Goal: Task Accomplishment & Management: Complete application form

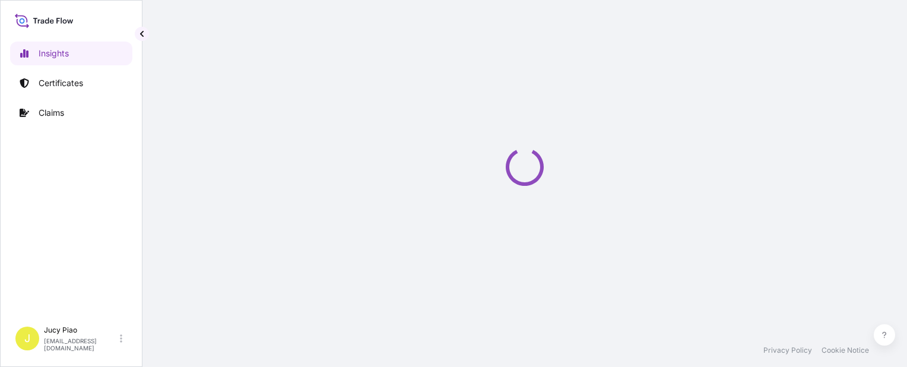
select select "2025"
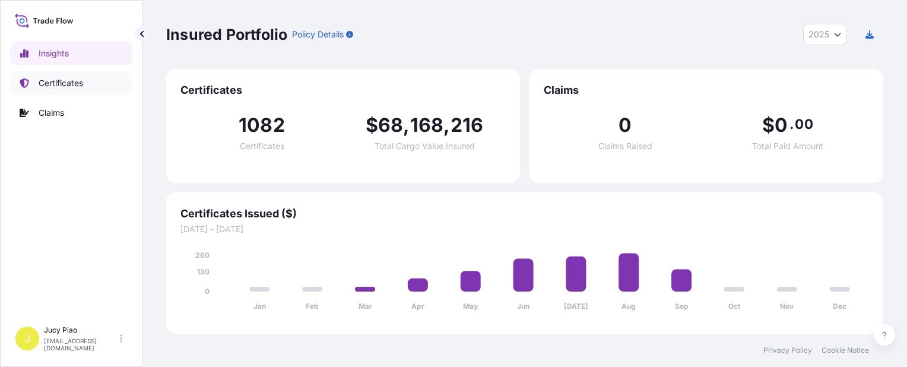
click at [83, 87] on p "Certificates" at bounding box center [61, 83] width 45 height 12
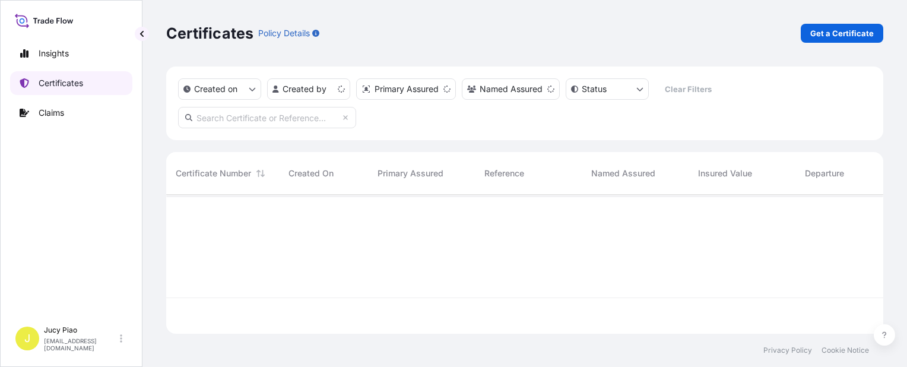
scroll to position [136, 707]
click at [837, 38] on p "Get a Certificate" at bounding box center [842, 33] width 64 height 12
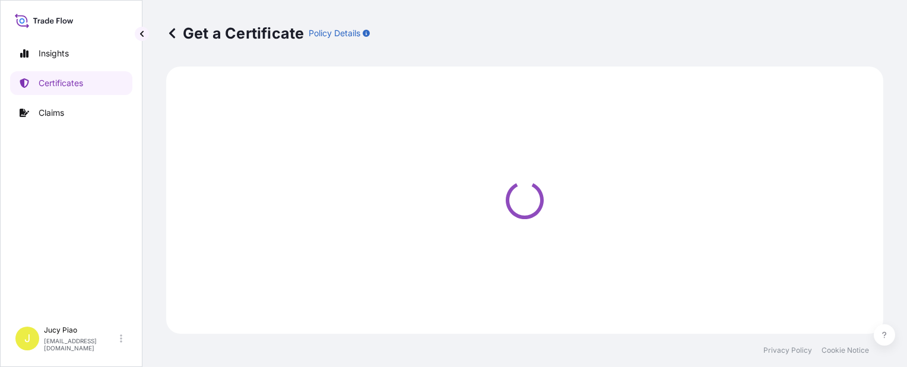
select select "Barge"
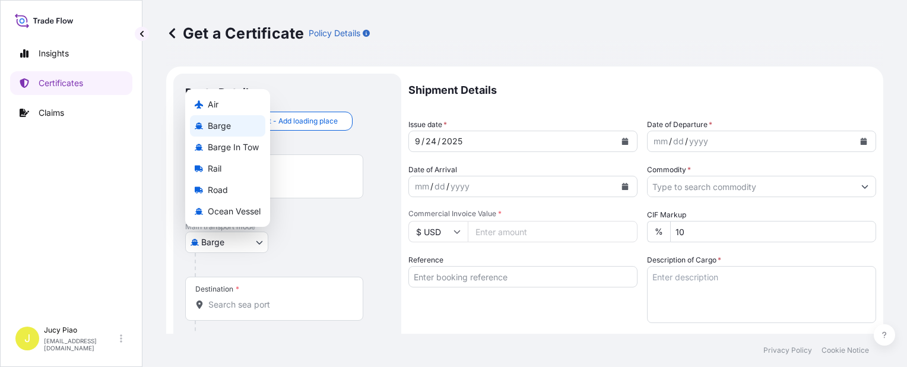
click at [215, 241] on body "Insights Certificates Claims J Jucy Piao [EMAIL_ADDRESS][DOMAIN_NAME] Get a Cer…" at bounding box center [453, 183] width 907 height 367
click at [239, 215] on span "Ocean Vessel" at bounding box center [234, 211] width 53 height 12
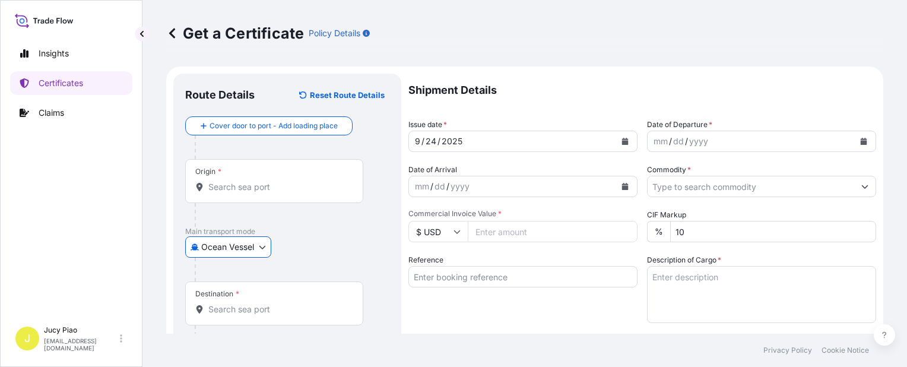
click at [461, 268] on input "Reference" at bounding box center [522, 276] width 229 height 21
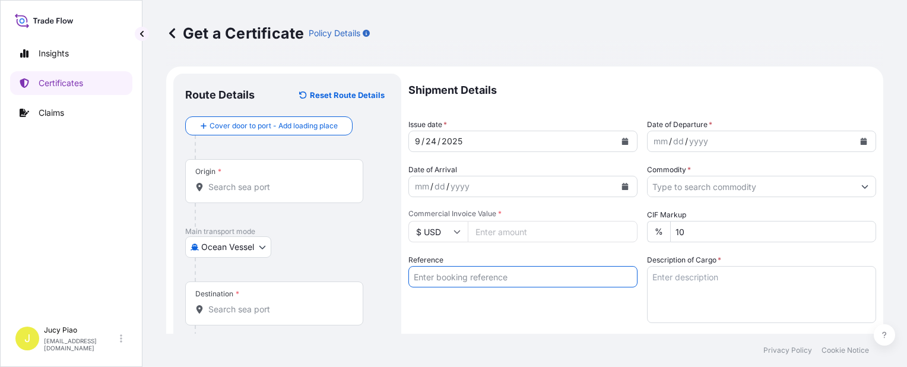
paste input "SNLFSHPL0211264"
type input "SNLFSHPL0211264"
click at [456, 293] on div "Reference SNLFSHPL0211264" at bounding box center [522, 288] width 229 height 69
click at [292, 186] on input "Origin *" at bounding box center [278, 187] width 140 height 12
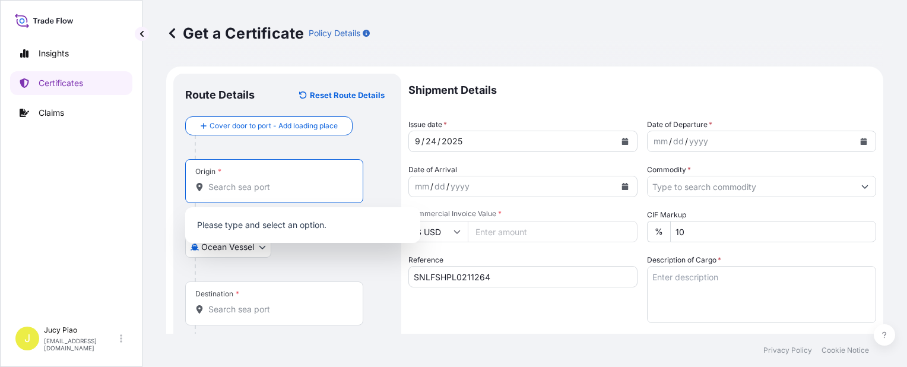
paste input "[GEOGRAPHIC_DATA],"
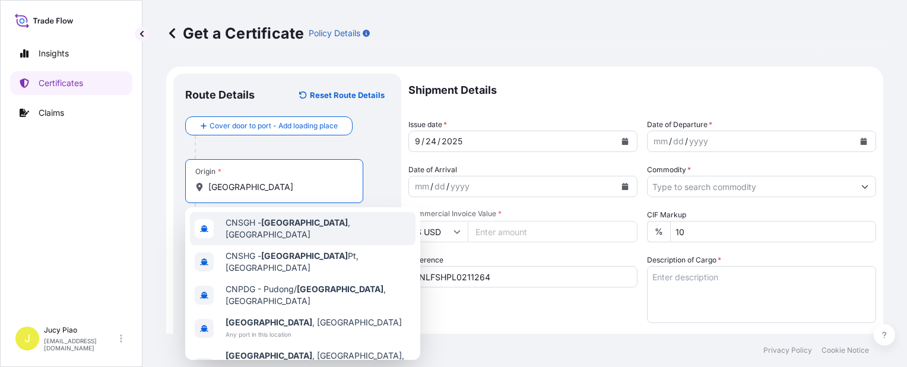
click at [273, 233] on div "CNSGH - [GEOGRAPHIC_DATA] , [GEOGRAPHIC_DATA]" at bounding box center [303, 228] width 226 height 33
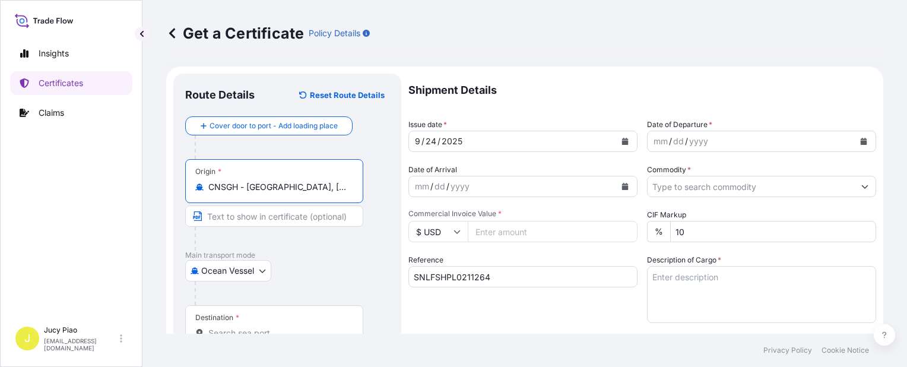
drag, startPoint x: 247, startPoint y: 191, endPoint x: 340, endPoint y: 198, distance: 92.9
click at [340, 198] on div "Origin * CNSGH - [GEOGRAPHIC_DATA], [GEOGRAPHIC_DATA]" at bounding box center [274, 181] width 178 height 44
type input "CNSGH - [GEOGRAPHIC_DATA], [GEOGRAPHIC_DATA]"
click at [286, 217] on input "Text to appear on certificate" at bounding box center [274, 215] width 178 height 21
paste input "[GEOGRAPHIC_DATA], [GEOGRAPHIC_DATA]"
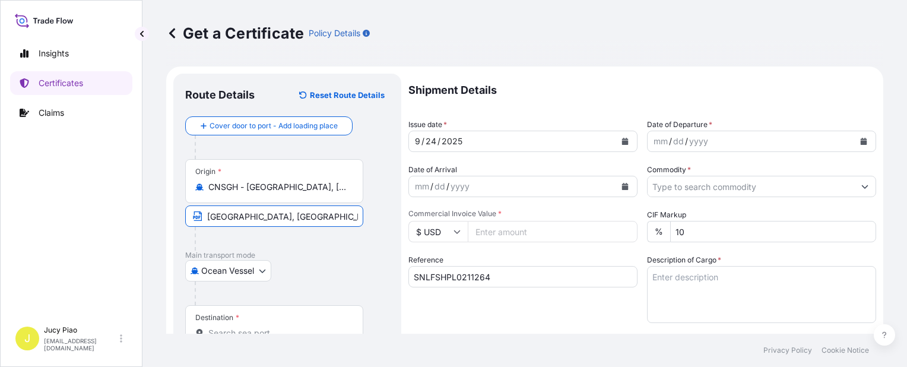
type input "[GEOGRAPHIC_DATA], [GEOGRAPHIC_DATA]"
click at [262, 325] on div "Destination *" at bounding box center [274, 327] width 178 height 44
click at [262, 327] on input "Destination *" at bounding box center [278, 333] width 140 height 12
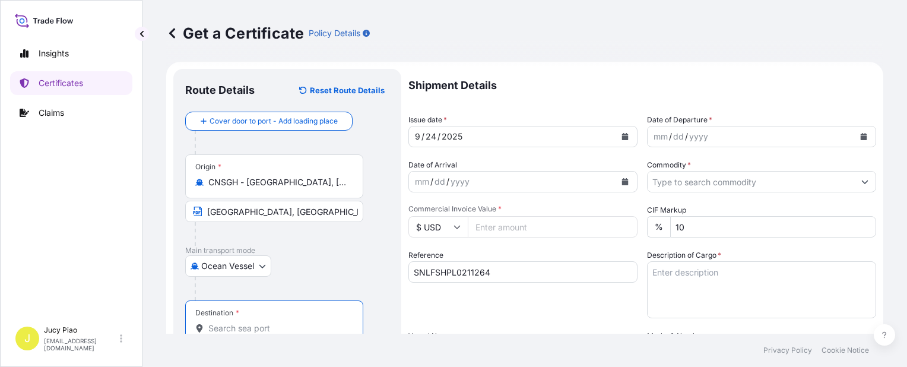
scroll to position [64, 0]
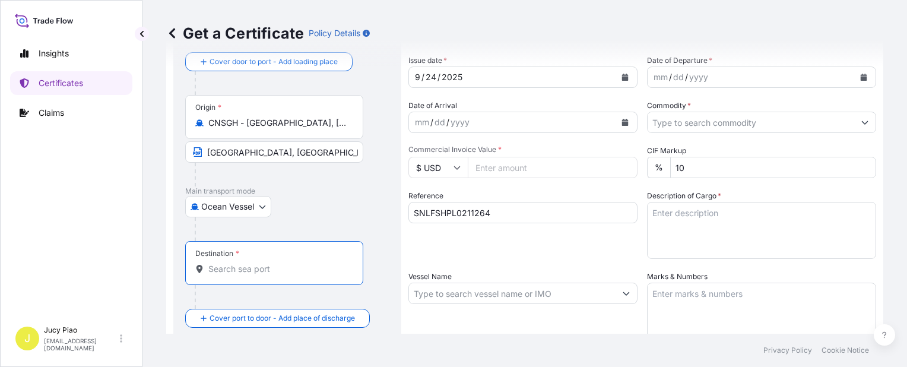
click at [257, 274] on div "Destination *" at bounding box center [274, 263] width 178 height 44
click at [257, 274] on input "Destination *" at bounding box center [278, 269] width 140 height 12
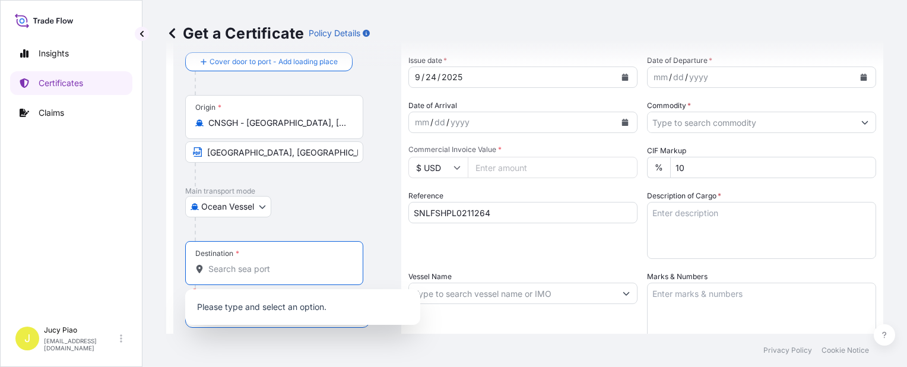
click at [264, 269] on input "Destination * Please select a destination" at bounding box center [278, 269] width 140 height 12
paste input "[GEOGRAPHIC_DATA]"
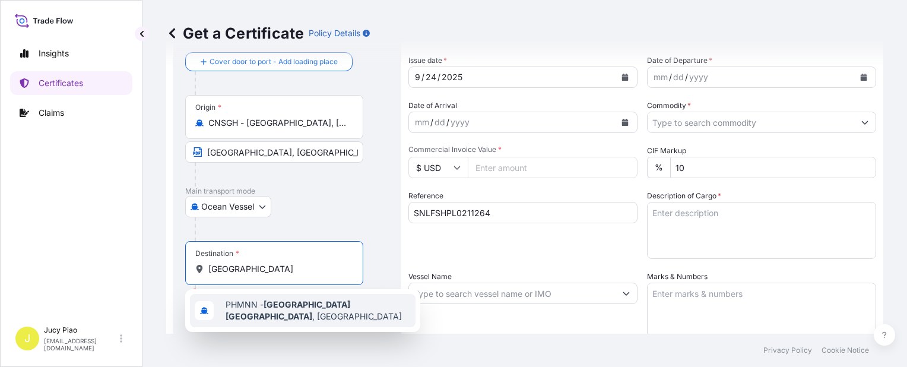
click at [265, 321] on div "PHMNN - [GEOGRAPHIC_DATA] , [GEOGRAPHIC_DATA]" at bounding box center [303, 310] width 226 height 33
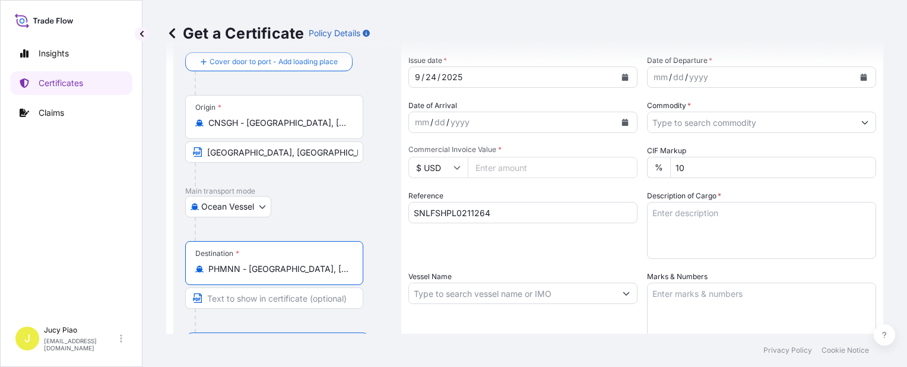
scroll to position [0, 31]
drag, startPoint x: 249, startPoint y: 269, endPoint x: 399, endPoint y: 275, distance: 149.7
click at [399, 275] on div "Route Details Reset Route Details Cover door to port - Add loading place Place …" at bounding box center [287, 308] width 228 height 599
type input "PHMNN - [GEOGRAPHIC_DATA], [GEOGRAPHIC_DATA]"
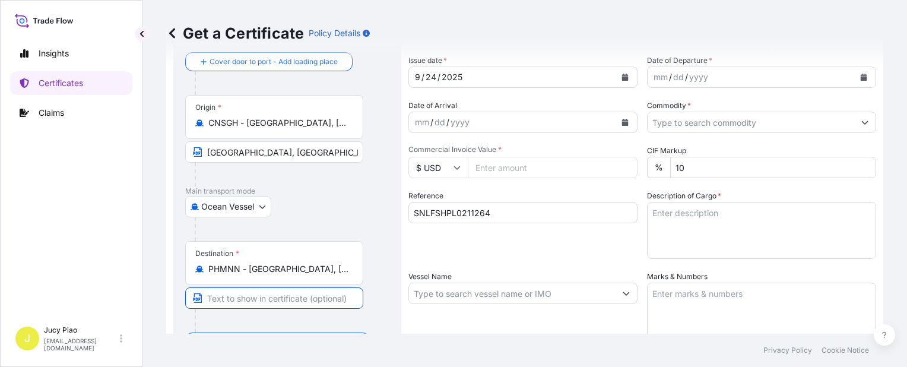
click at [294, 295] on input "Text to appear on certificate" at bounding box center [274, 297] width 178 height 21
paste input "[GEOGRAPHIC_DATA], [GEOGRAPHIC_DATA]"
type input "[GEOGRAPHIC_DATA], [GEOGRAPHIC_DATA]"
click at [523, 269] on div "Shipment Details Issue date * [DATE] Date of Departure * mm / dd / yyyy Date of…" at bounding box center [642, 292] width 468 height 566
click at [445, 291] on input "Vessel Name" at bounding box center [512, 292] width 207 height 21
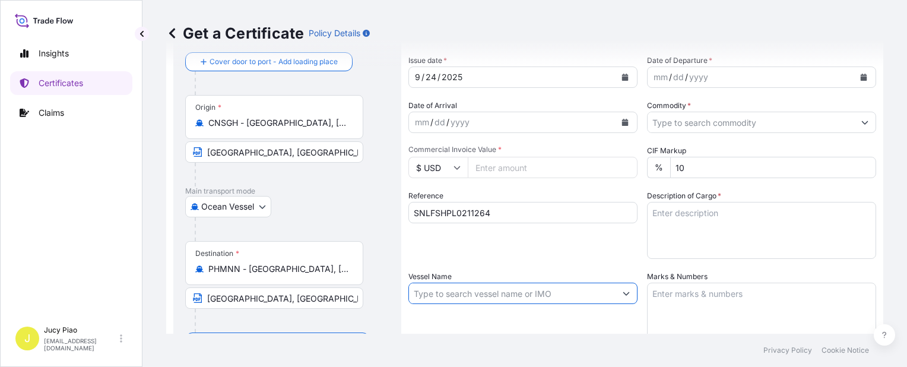
paste input "[PERSON_NAME] [PERSON_NAME] GANG"
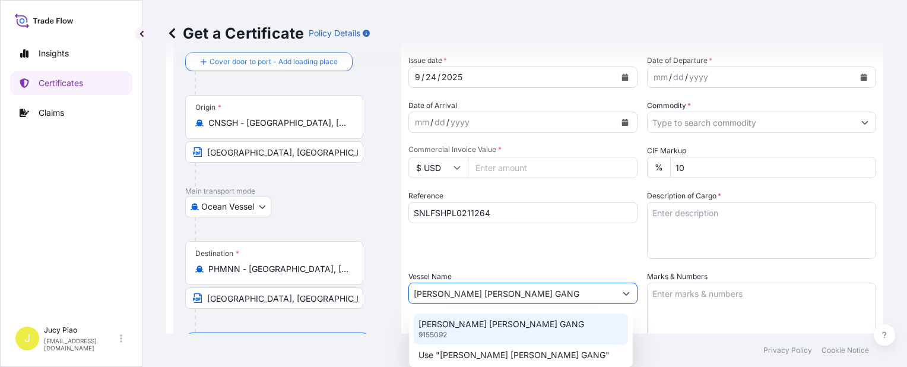
click at [449, 326] on p "[PERSON_NAME] [PERSON_NAME] GANG" at bounding box center [501, 324] width 166 height 12
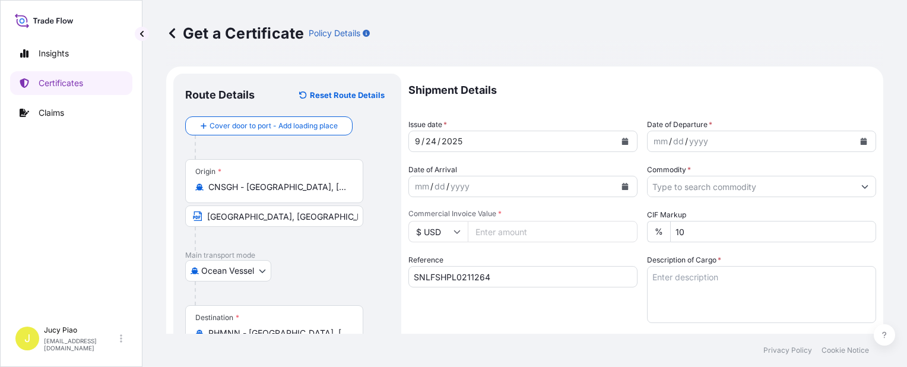
type input "[PERSON_NAME] [PERSON_NAME] GANG"
click at [433, 141] on div "24" at bounding box center [430, 141] width 13 height 14
click at [432, 142] on div "24" at bounding box center [430, 141] width 13 height 14
click at [658, 135] on div "mm" at bounding box center [660, 141] width 17 height 14
click at [657, 141] on div "mm" at bounding box center [660, 141] width 17 height 14
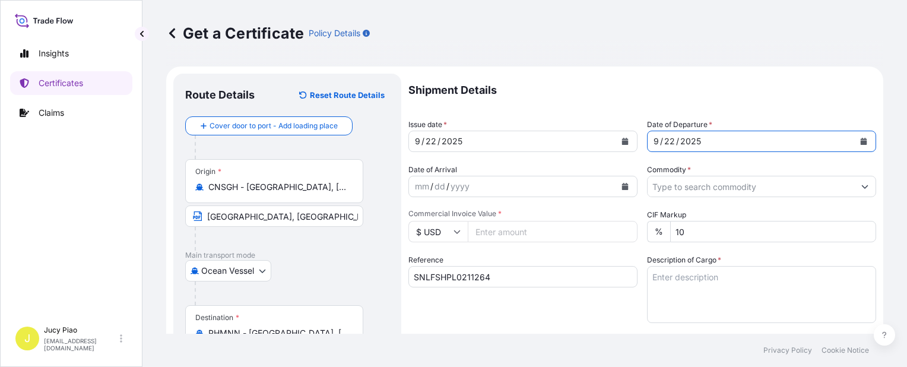
click at [713, 189] on input "Commodity *" at bounding box center [750, 186] width 207 height 21
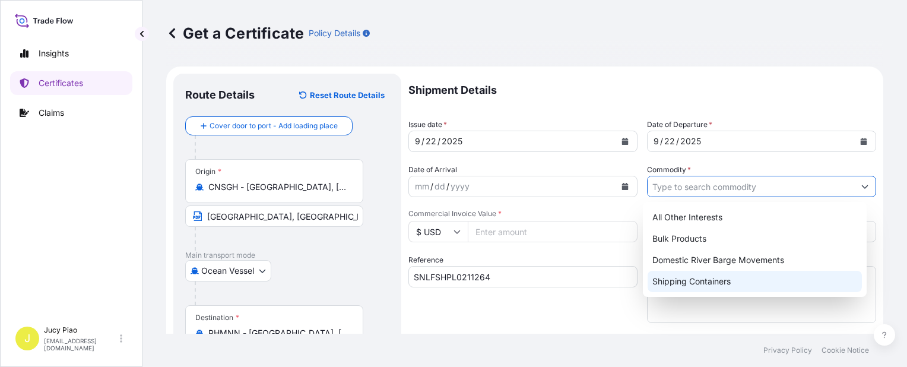
click at [694, 273] on div "Shipping Containers" at bounding box center [754, 281] width 214 height 21
type input "Shipping Containers"
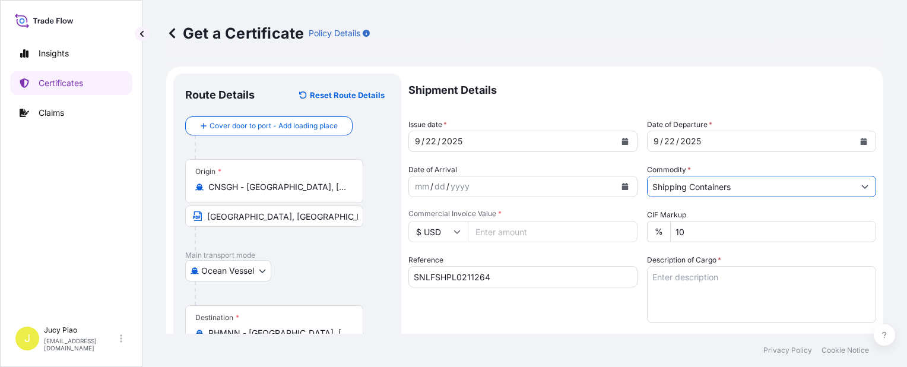
drag, startPoint x: 697, startPoint y: 289, endPoint x: 735, endPoint y: 282, distance: 38.0
click at [697, 290] on textarea "Description of Cargo *" at bounding box center [761, 294] width 229 height 57
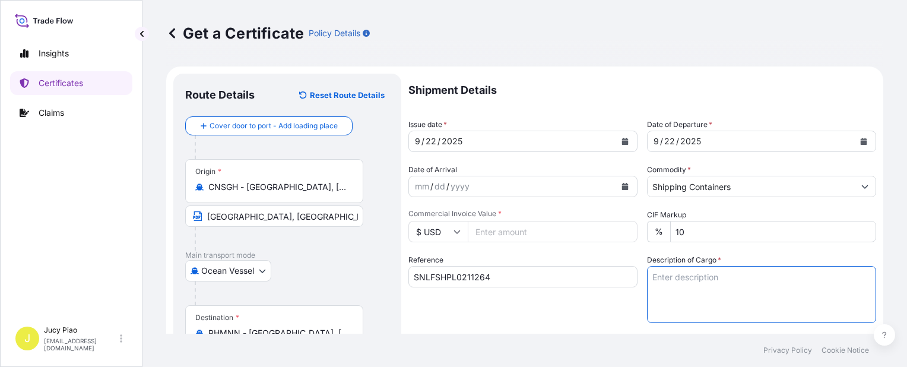
click at [734, 284] on textarea "Description of Cargo *" at bounding box center [761, 294] width 229 height 57
paste textarea "NOVERITE(TM) LD920N POLYMER, 1000L IBC 36 PALLETS (36 TOT)"
click at [650, 293] on textarea "NOVERITE(TM) LD920N POLYMER, 1000L IBC 36 PALLETS (36 TOT)" at bounding box center [761, 294] width 229 height 57
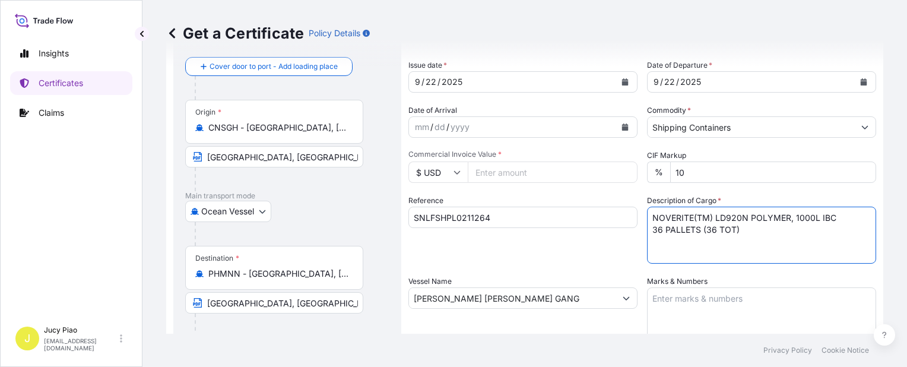
type textarea "NOVERITE(TM) LD920N POLYMER, 1000L IBC 36 PALLETS (36 TOT)"
click at [696, 290] on textarea "Marks & Numbers" at bounding box center [761, 316] width 229 height 59
paste textarea "ACS MANUFACTURING CORPORATION PO#POHO990008544 [GEOGRAPHIC_DATA]"
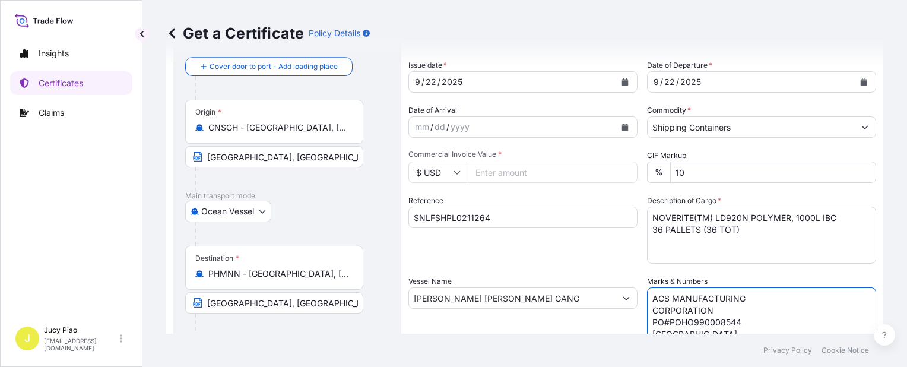
scroll to position [64, 0]
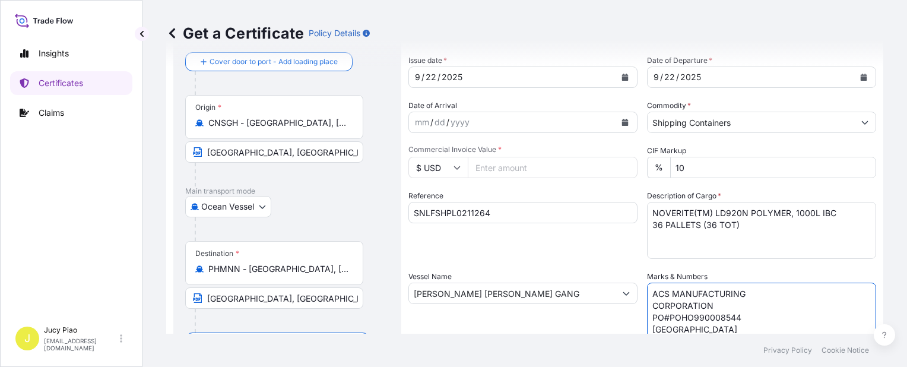
type textarea "ACS MANUFACTURING CORPORATION PO#POHO990008544 [GEOGRAPHIC_DATA]"
click at [515, 173] on input "Commercial Invoice Value *" at bounding box center [553, 167] width 170 height 21
click at [508, 170] on input "Commercial Invoice Value *" at bounding box center [553, 167] width 170 height 21
type input "63000"
click at [564, 273] on div "Vessel Name [PERSON_NAME] [PERSON_NAME] GANG" at bounding box center [522, 306] width 229 height 71
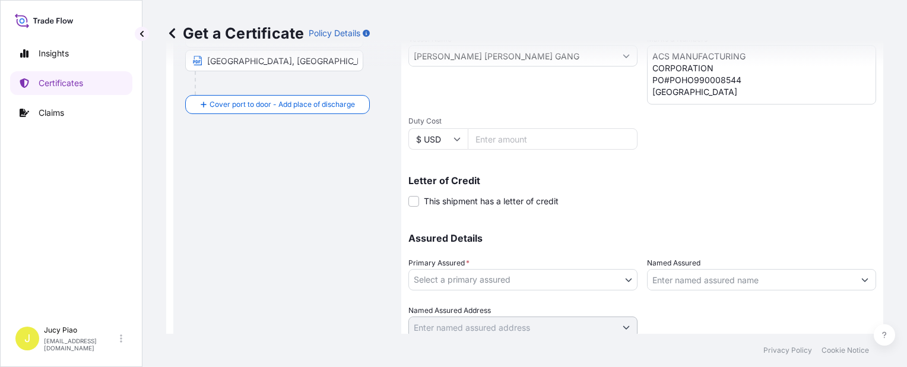
scroll to position [345, 0]
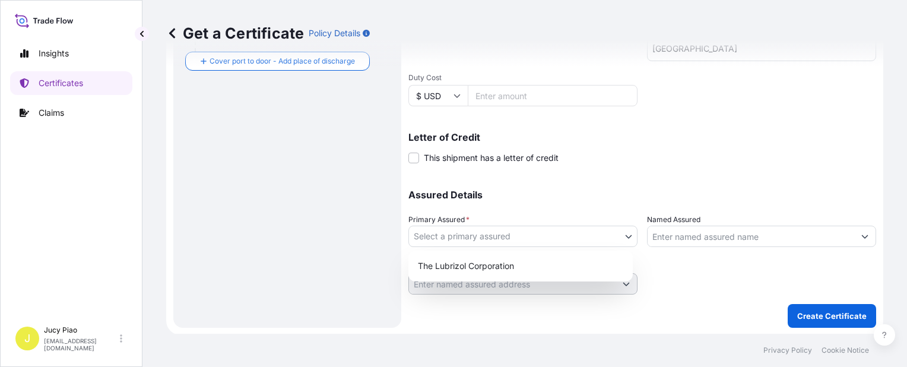
click at [582, 239] on body "Insights Certificates Claims J Jucy Piao [EMAIL_ADDRESS][DOMAIN_NAME] Get a Cer…" at bounding box center [453, 183] width 907 height 367
click at [534, 256] on div "The Lubrizol Corporation" at bounding box center [520, 265] width 215 height 21
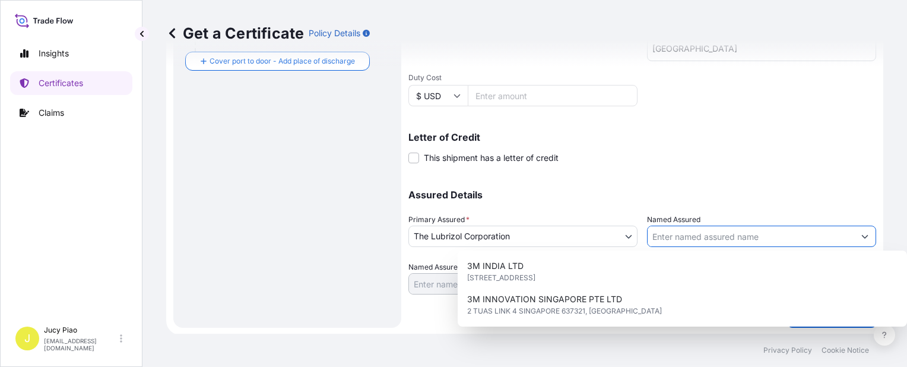
click at [692, 233] on input "Named Assured" at bounding box center [750, 236] width 207 height 21
paste input "ACS MANUFACTURING CORPORATION"
type input "ACS MANUFACTURING CORPORATION"
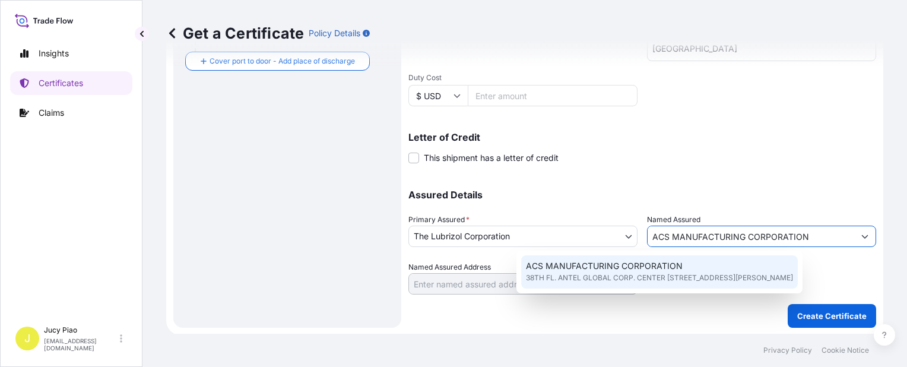
click at [709, 286] on div "ACS MANUFACTURING CORPORATION 38TH [GEOGRAPHIC_DATA]. ANTEL GLOBAL CORP. CENTER…" at bounding box center [659, 271] width 277 height 33
type input "38TH FL. ANTEL GLOBAL CORP. CENTER [STREET_ADDRESS][PERSON_NAME]"
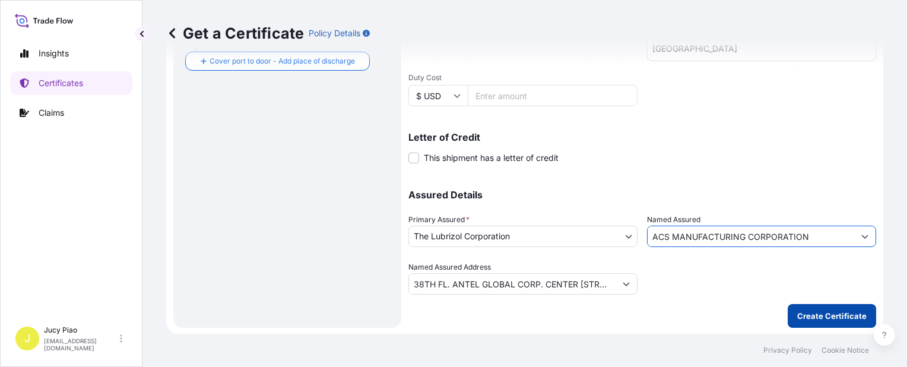
type input "ACS MANUFACTURING CORPORATION"
click at [812, 318] on p "Create Certificate" at bounding box center [831, 316] width 69 height 12
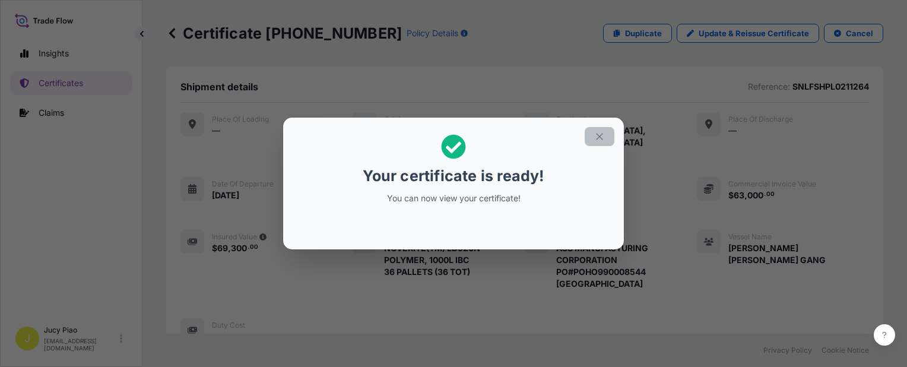
click at [601, 139] on icon "button" at bounding box center [599, 136] width 11 height 11
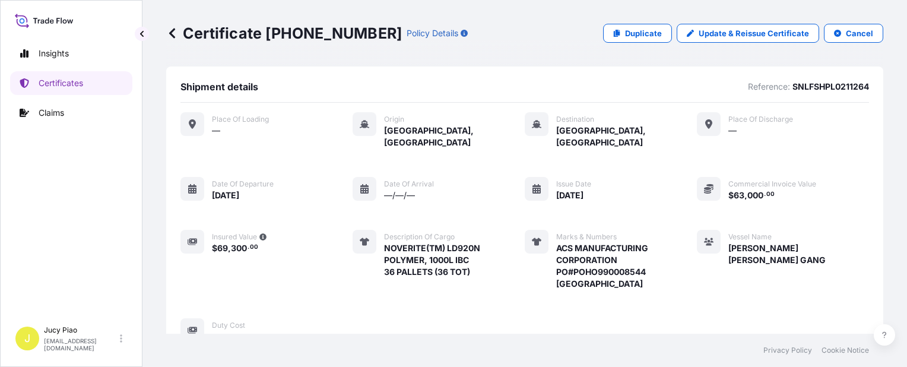
click at [674, 256] on div "Place of Loading — Origin [GEOGRAPHIC_DATA], [GEOGRAPHIC_DATA] Destination [GEO…" at bounding box center [524, 227] width 688 height 230
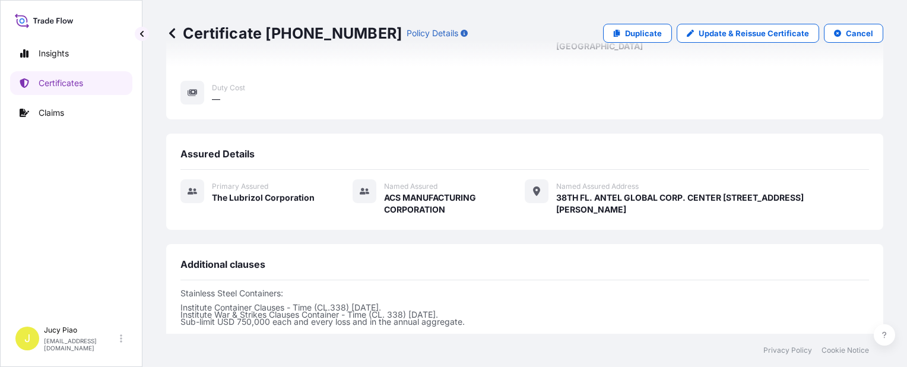
scroll to position [426, 0]
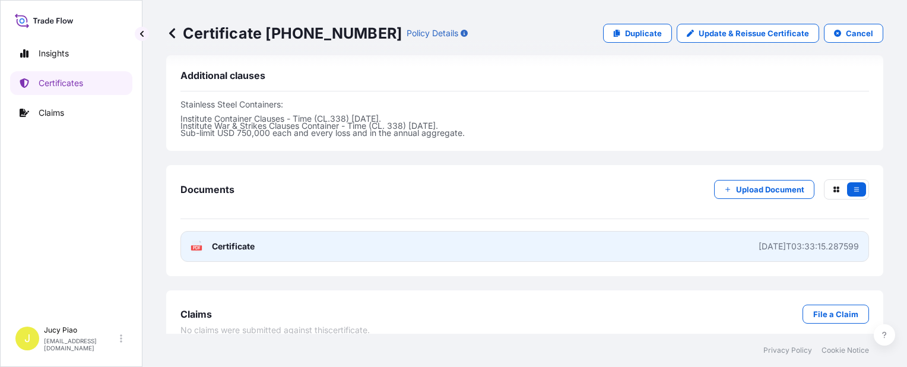
click at [667, 239] on link "PDF Certificate [DATE]T03:33:15.287599" at bounding box center [524, 246] width 688 height 31
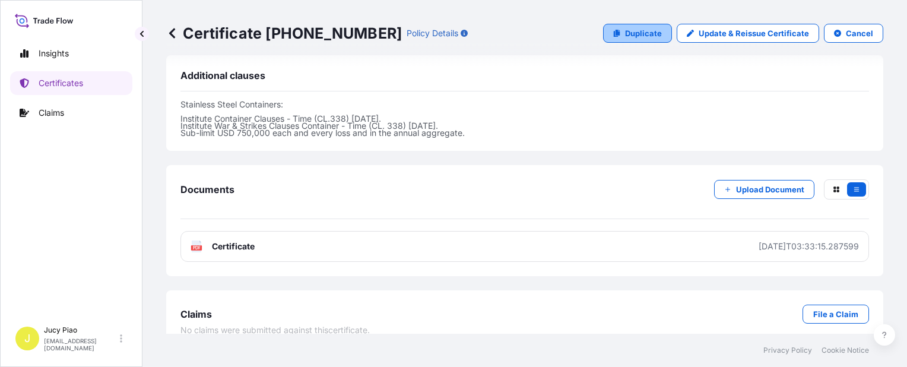
click at [618, 30] on link "Duplicate" at bounding box center [637, 33] width 69 height 19
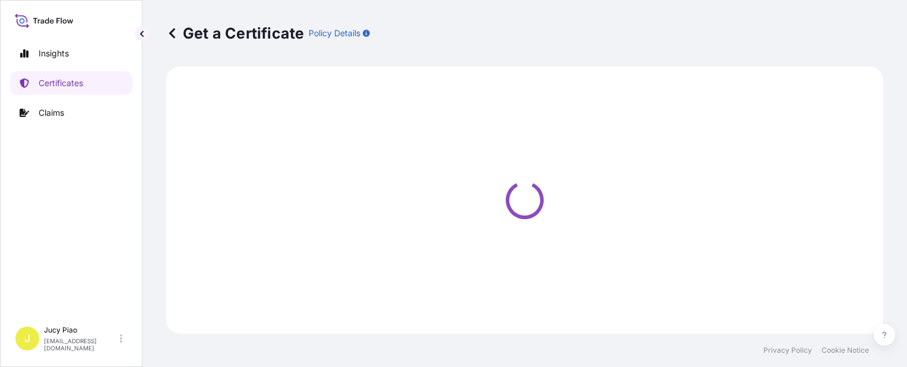
select select "Ocean Vessel"
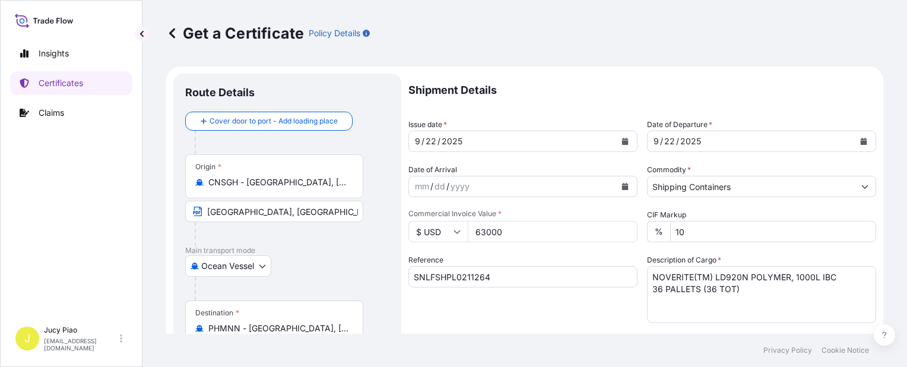
click at [588, 297] on div "Reference SNLFSHPL0211264" at bounding box center [522, 288] width 229 height 69
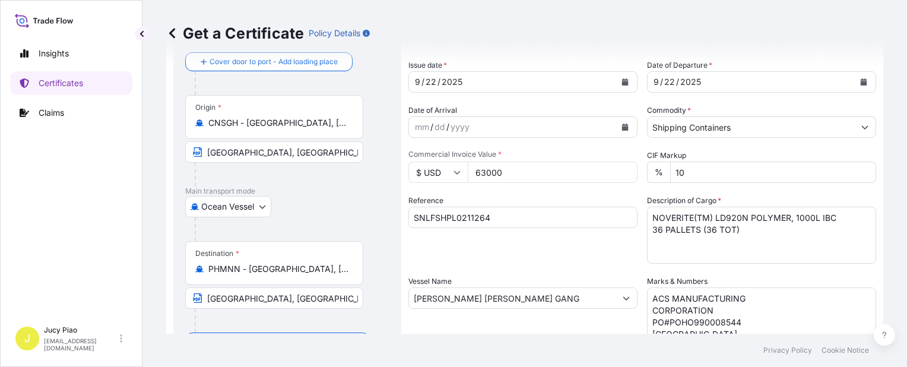
click at [503, 214] on input "SNLFSHPL0211264" at bounding box center [522, 217] width 229 height 21
drag, startPoint x: 499, startPoint y: 218, endPoint x: 341, endPoint y: 190, distance: 160.4
click at [340, 192] on form "Route Details Cover door to port - Add loading place Place of loading Road / [G…" at bounding box center [524, 313] width 717 height 613
paste input "3"
type input "SNLFSHPL0211263"
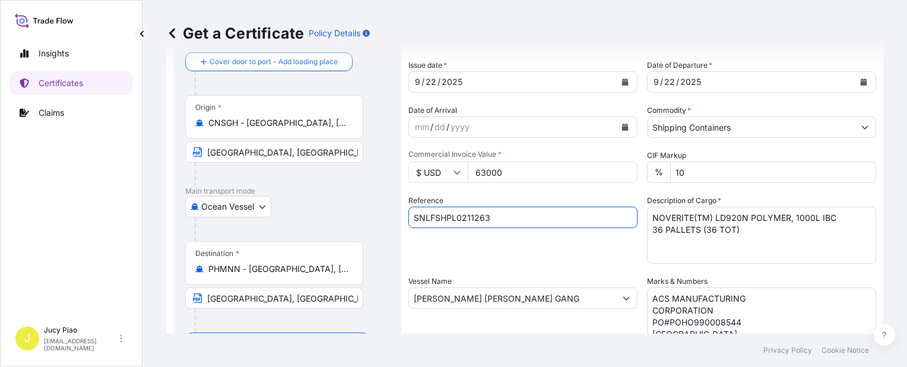
click at [510, 258] on div "Reference SNLFSHPL0211263" at bounding box center [522, 229] width 229 height 69
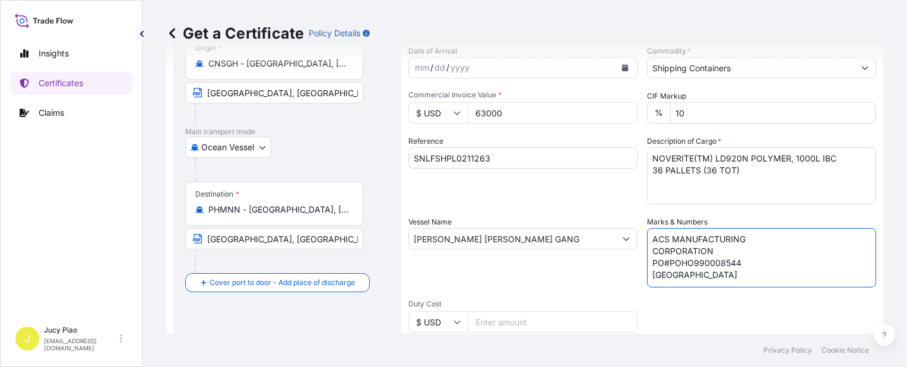
drag, startPoint x: 691, startPoint y: 278, endPoint x: 642, endPoint y: 222, distance: 75.3
click at [642, 222] on div "Shipment Details Issue date * [DATE] Date of Departure * [DATE] Date of Arrival…" at bounding box center [642, 238] width 468 height 566
paste textarea "3"
type textarea "ACS MANUFACTURING CORPORATION PO#POHO990008543 [GEOGRAPHIC_DATA]"
click at [740, 173] on textarea "NOVERITE(TM) LD920N POLYMER, 1000L IBC 36 PALLETS (36 TOT)" at bounding box center [761, 175] width 229 height 57
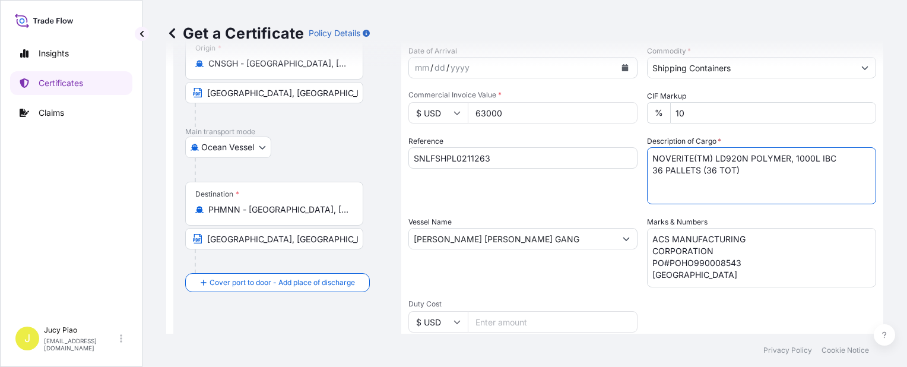
drag, startPoint x: 754, startPoint y: 173, endPoint x: 578, endPoint y: 139, distance: 179.0
click at [577, 139] on div "Shipment Details Issue date * [DATE] Date of Departure * [DATE] Date of Arrival…" at bounding box center [642, 238] width 468 height 566
paste textarea "1000L IBC 54 PALLETS (54"
click at [648, 172] on textarea "NOVERITE(TM) LD920N POLYMER, 1000L IBC 36 PALLETS (36 TOT)" at bounding box center [761, 175] width 229 height 57
type textarea "NOVERITE(TM) LD920N POLYMER, 1000L IBC 54 PALLETS (54 TOT)"
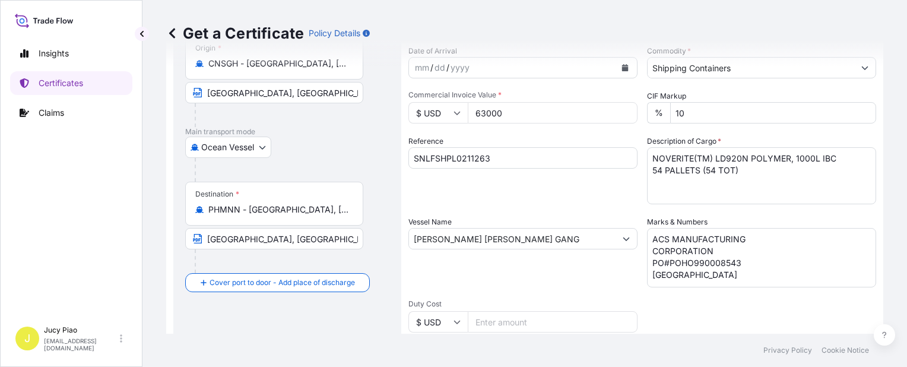
click at [513, 119] on input "63000" at bounding box center [553, 112] width 170 height 21
drag, startPoint x: 513, startPoint y: 115, endPoint x: 478, endPoint y: 113, distance: 35.1
click at [478, 113] on input "63000" at bounding box center [553, 112] width 170 height 21
click at [499, 113] on input "63000" at bounding box center [553, 112] width 170 height 21
click at [510, 114] on input "63000" at bounding box center [553, 112] width 170 height 21
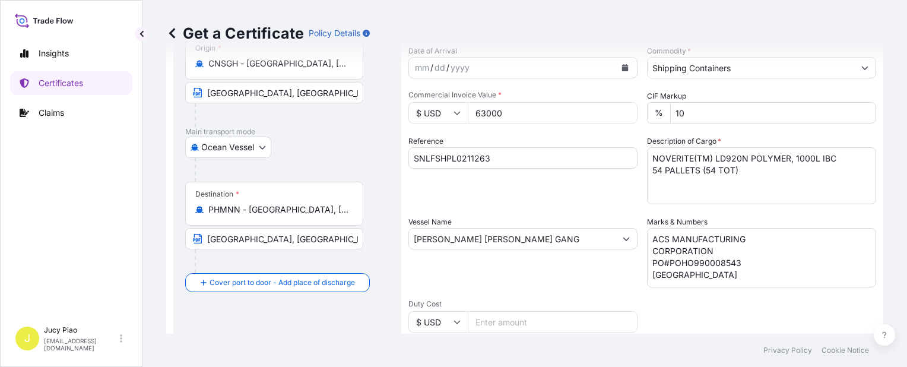
drag, startPoint x: 515, startPoint y: 113, endPoint x: 470, endPoint y: 112, distance: 45.1
click at [470, 112] on input "63000" at bounding box center [553, 112] width 170 height 21
type input "94500"
click at [534, 212] on div "Shipment Details Issue date * [DATE] Date of Departure * [DATE] Date of Arrival…" at bounding box center [642, 238] width 468 height 566
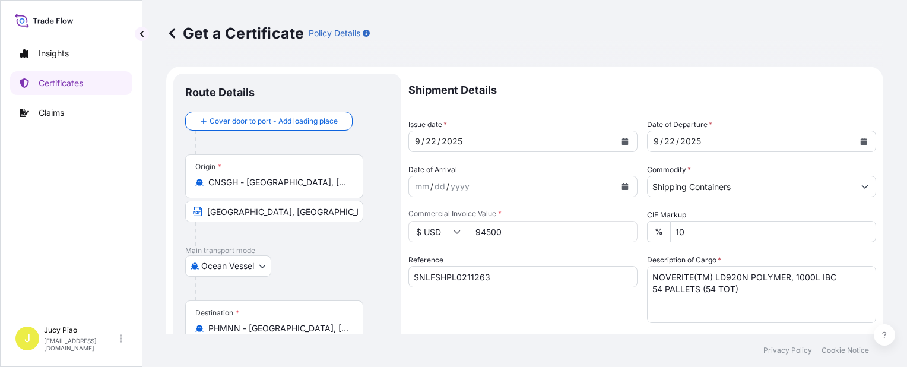
scroll to position [345, 0]
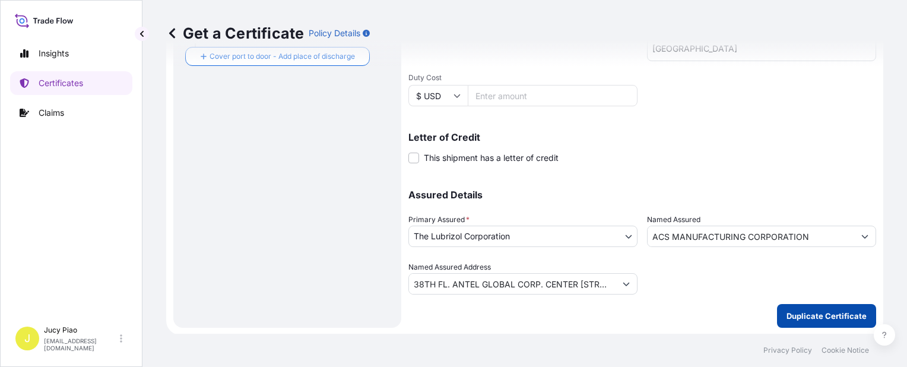
click at [802, 310] on p "Duplicate Certificate" at bounding box center [826, 316] width 80 height 12
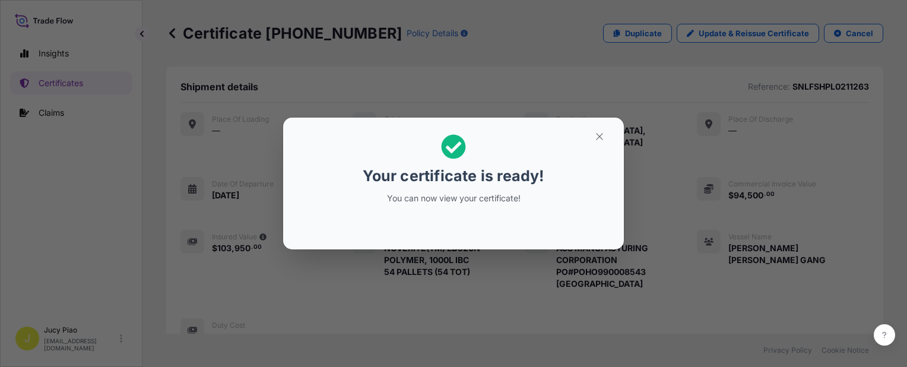
click at [596, 136] on icon "button" at bounding box center [599, 136] width 11 height 11
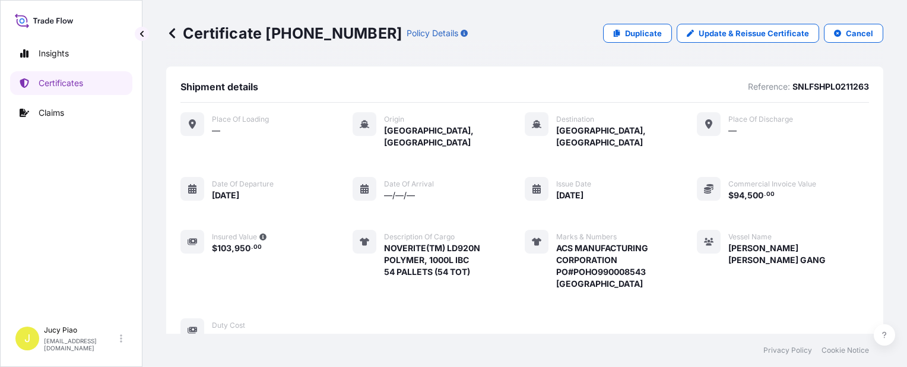
click at [703, 256] on div "Vessel Name [PERSON_NAME] [PERSON_NAME] GANG" at bounding box center [783, 260] width 172 height 60
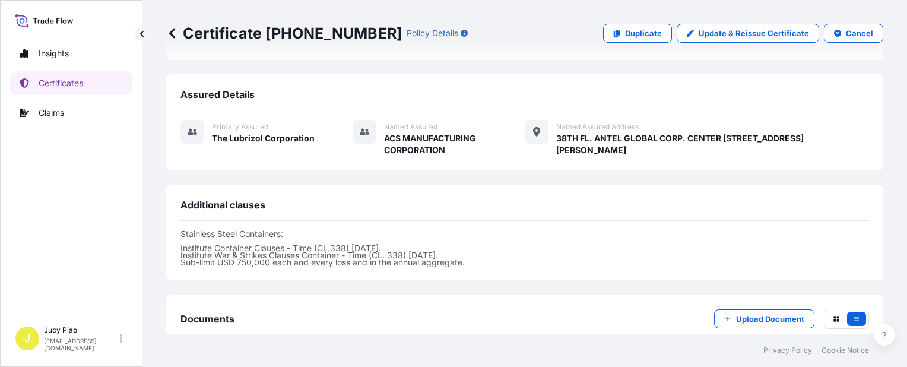
scroll to position [415, 0]
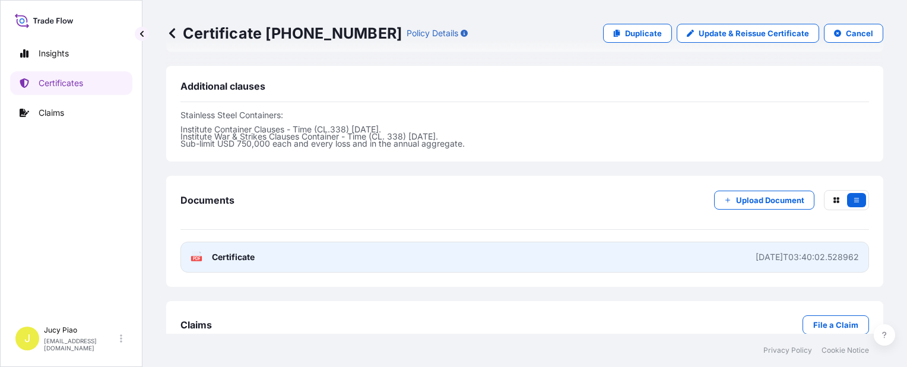
click at [615, 249] on link "PDF Certificate [DATE]T03:40:02.528962" at bounding box center [524, 257] width 688 height 31
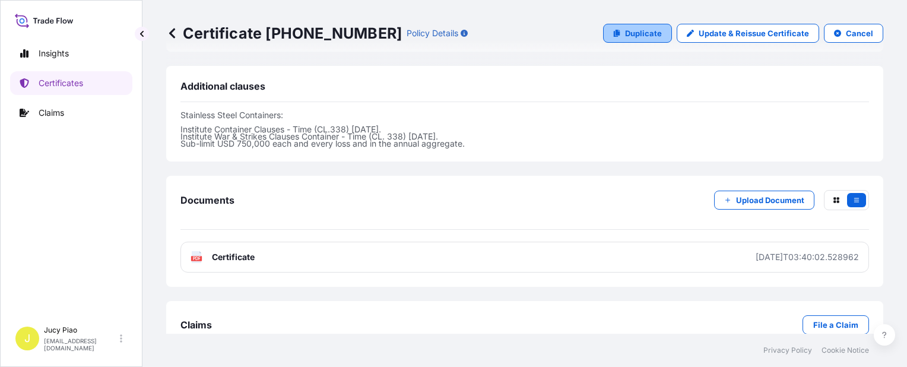
click at [636, 39] on link "Duplicate" at bounding box center [637, 33] width 69 height 19
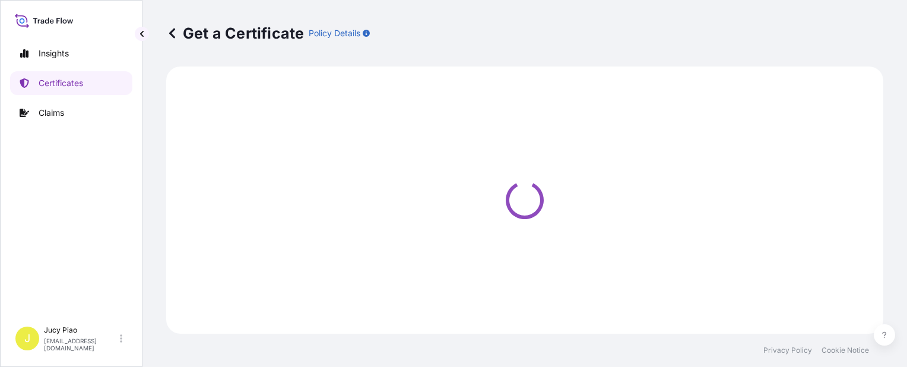
select select "Ocean Vessel"
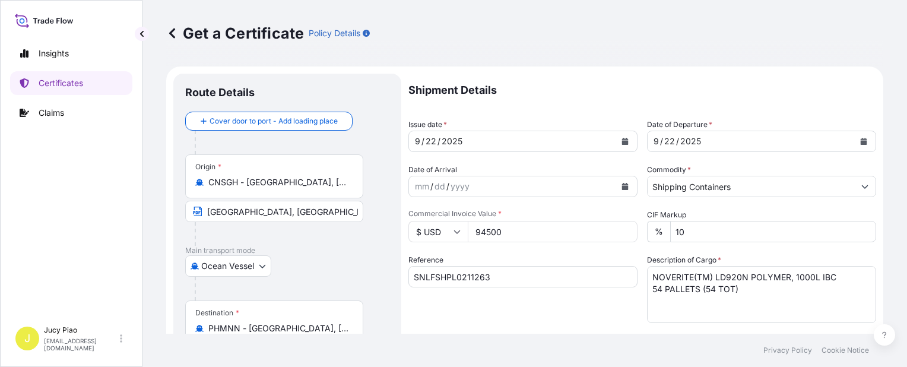
click at [527, 303] on div "Reference SNLFSHPL0211263" at bounding box center [522, 288] width 229 height 69
click at [507, 281] on input "SNLFSHPL0211263" at bounding box center [522, 276] width 229 height 21
drag, startPoint x: 430, startPoint y: 269, endPoint x: 374, endPoint y: 269, distance: 55.8
click at [343, 261] on form "Route Details Cover door to port - Add loading place Place of loading Road / [G…" at bounding box center [524, 372] width 717 height 613
paste input "35"
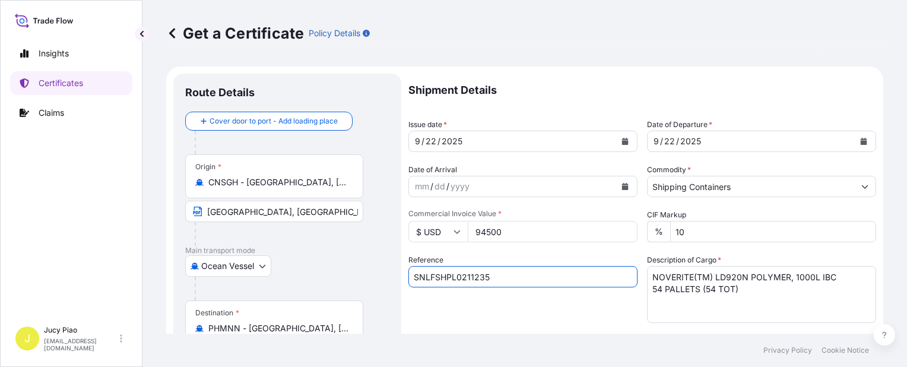
type input "SNLFSHPL0211235"
click at [473, 298] on div "Reference SNLFSHPL0211235" at bounding box center [522, 288] width 229 height 69
click at [505, 285] on input "SNLFSHPL0211235" at bounding box center [522, 276] width 229 height 21
drag, startPoint x: 517, startPoint y: 279, endPoint x: 337, endPoint y: 266, distance: 180.3
click at [336, 266] on form "Route Details Cover door to port - Add loading place Place of loading Road / [G…" at bounding box center [524, 372] width 717 height 613
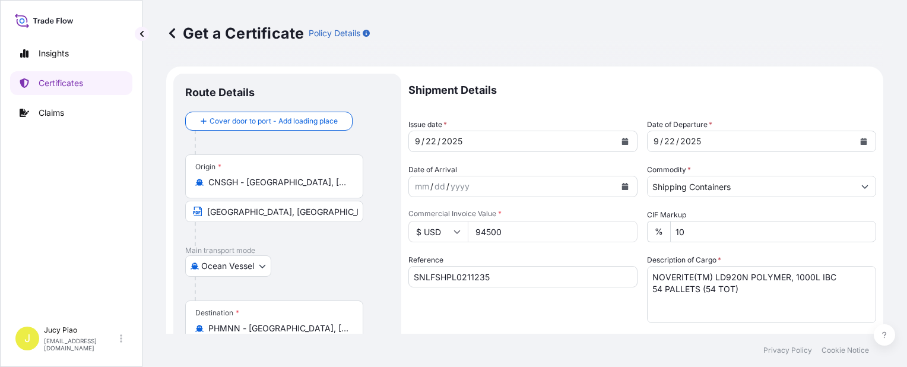
click at [488, 312] on div "Reference SNLFSHPL0211235" at bounding box center [522, 288] width 229 height 69
click at [751, 287] on textarea "NOVERITE(TM) LD920N POLYMER, 1000L IBC 54 PALLETS (54 TOT)" at bounding box center [761, 294] width 229 height 57
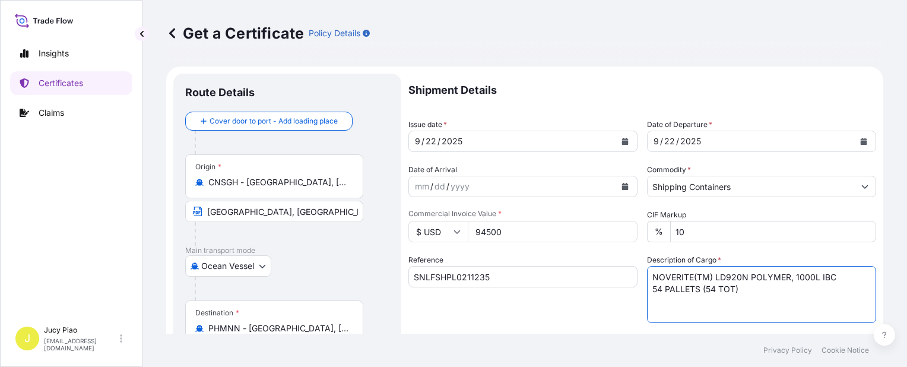
drag, startPoint x: 747, startPoint y: 290, endPoint x: 610, endPoint y: 252, distance: 142.3
click at [611, 259] on div "Shipment Details Issue date * [DATE] Date of Departure * [DATE] Date of Arrival…" at bounding box center [642, 357] width 468 height 566
paste textarea "MERQUAT(TM) 550PR POLYMER, 55G PL OH DRUM 20 PALLETS (80 DRUMS"
click at [649, 290] on textarea "NOVERITE(TM) LD920N POLYMER, 1000L IBC 54 PALLETS (54 TOT)" at bounding box center [761, 294] width 229 height 57
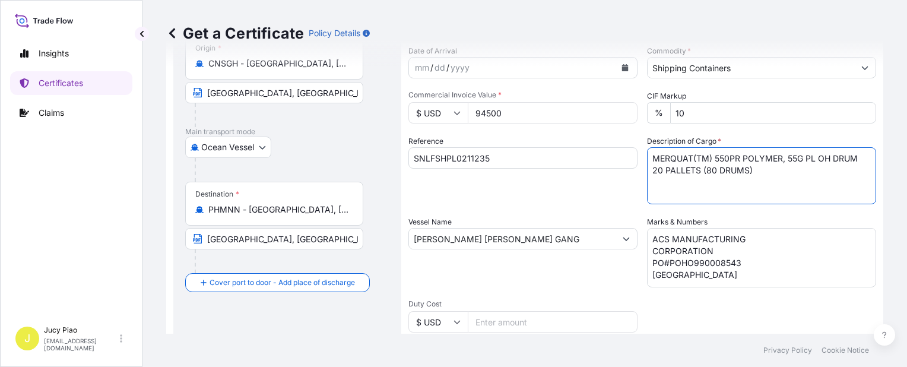
type textarea "MERQUAT(TM) 550PR POLYMER, 55G PL OH DRUM 20 PALLETS (80 DRUMS)"
click at [705, 271] on textarea "ACS MANUFACTURING CORPORATION PO#POHO990008543 [GEOGRAPHIC_DATA]" at bounding box center [761, 257] width 229 height 59
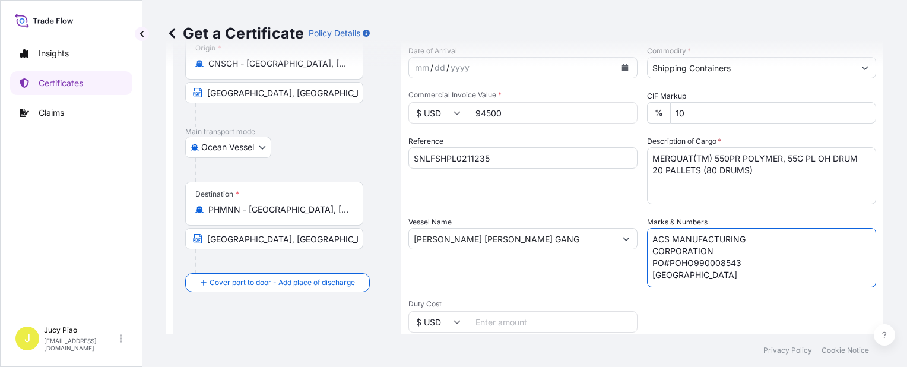
drag, startPoint x: 629, startPoint y: 254, endPoint x: 606, endPoint y: 196, distance: 62.6
click at [608, 204] on div "Shipment Details Issue date * [DATE] Date of Departure * [DATE] Date of Arrival…" at bounding box center [642, 238] width 468 height 566
paste textarea "CHEMICO PHILS INC. MANILA HO-PO-LZ064-25 NO. 1 - UP"
type textarea "CHEMICO PHILS INC. MANILA HO-PO-LZ064-25 NO. 1 - UP"
click at [519, 118] on input "94500" at bounding box center [553, 112] width 170 height 21
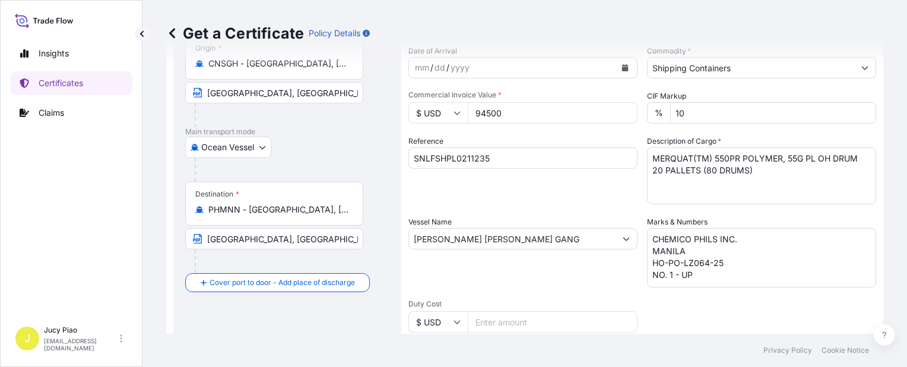
drag, startPoint x: 516, startPoint y: 111, endPoint x: 442, endPoint y: 119, distance: 75.2
click at [438, 109] on div "$ USD 94500" at bounding box center [522, 112] width 229 height 21
type input "11680"
click at [546, 211] on div "Shipment Details Issue date * [DATE] Date of Departure * [DATE] Date of Arrival…" at bounding box center [642, 238] width 468 height 566
click at [541, 205] on div "Shipment Details Issue date * [DATE] Date of Departure * [DATE] Date of Arrival…" at bounding box center [642, 238] width 468 height 566
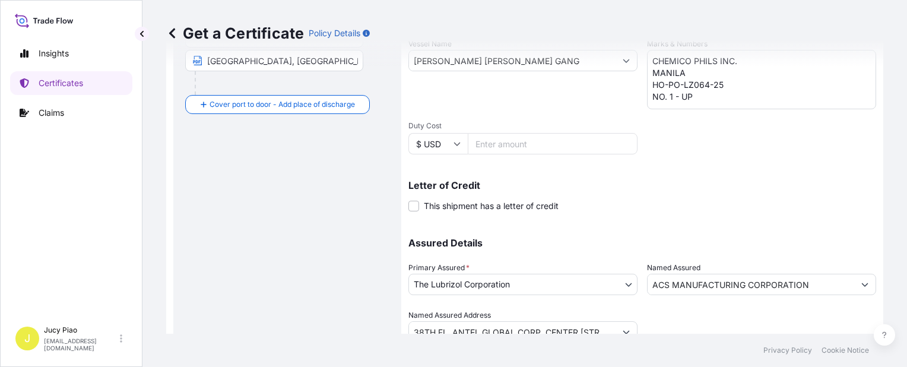
scroll to position [345, 0]
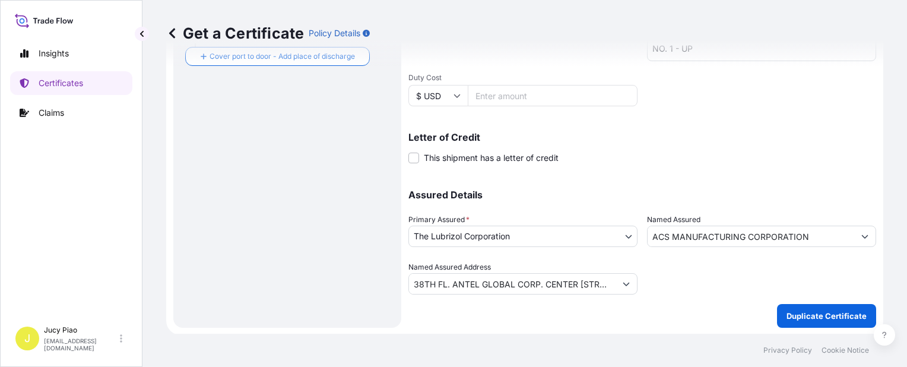
click at [812, 231] on input "ACS MANUFACTURING CORPORATION" at bounding box center [750, 236] width 207 height 21
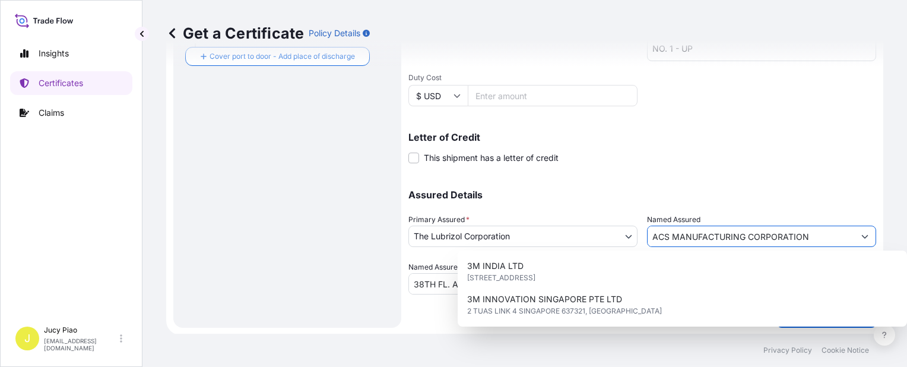
drag, startPoint x: 815, startPoint y: 237, endPoint x: 596, endPoint y: 223, distance: 220.0
click at [602, 223] on div "Assured Details Primary Assured * The Lubrizol Corporation The Lubrizol Corpora…" at bounding box center [642, 235] width 468 height 119
paste input "CHEMICO PHILIPPINES, INC"
type input "CHEMICO PHILIPPINES, INC"
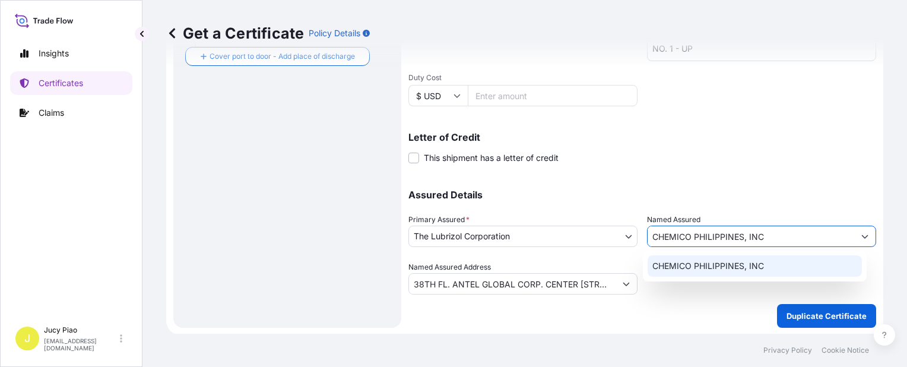
click at [694, 266] on span "CHEMICO PHILIPPINES, INC" at bounding box center [708, 266] width 112 height 12
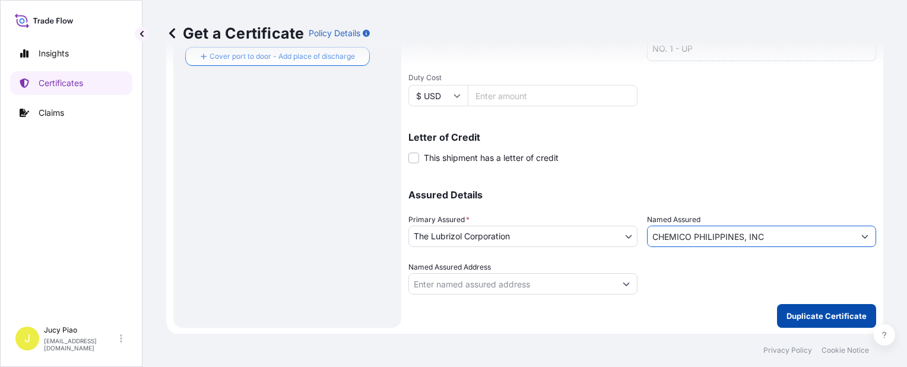
type input "CHEMICO PHILIPPINES, INC"
click at [812, 315] on p "Duplicate Certificate" at bounding box center [826, 316] width 80 height 12
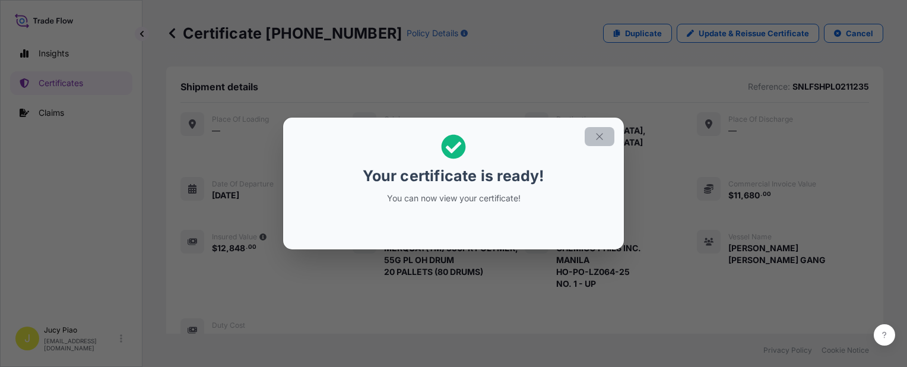
click at [590, 136] on button "button" at bounding box center [600, 136] width 30 height 19
click at [601, 136] on icon "button" at bounding box center [599, 136] width 11 height 11
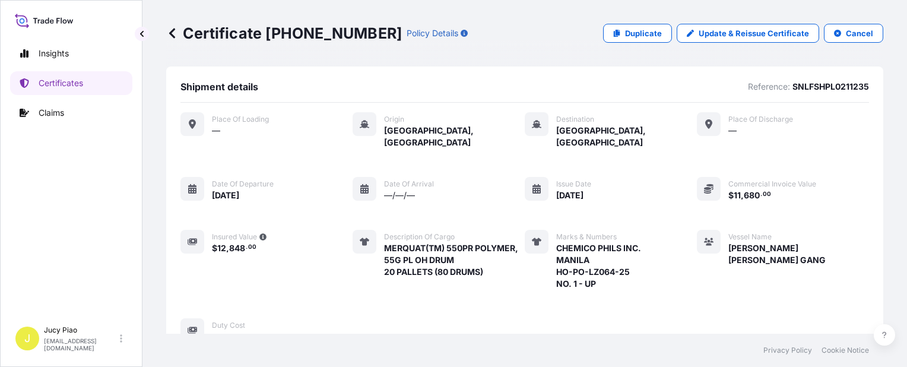
click at [672, 232] on div "Place of Loading — Origin [GEOGRAPHIC_DATA], [GEOGRAPHIC_DATA] Destination [GEO…" at bounding box center [524, 227] width 688 height 230
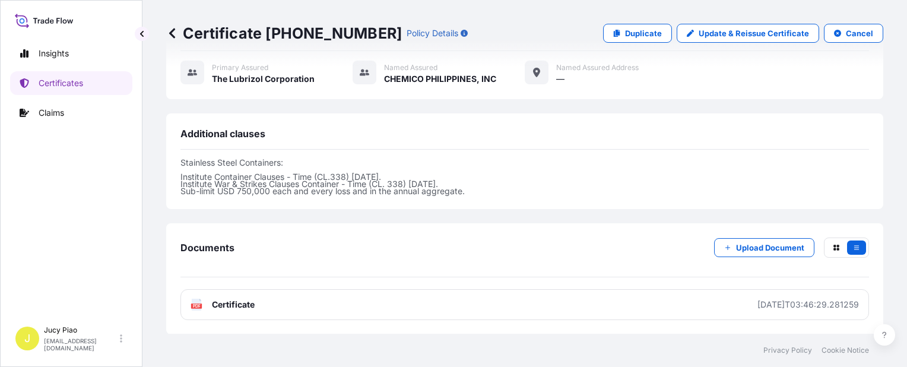
scroll to position [414, 0]
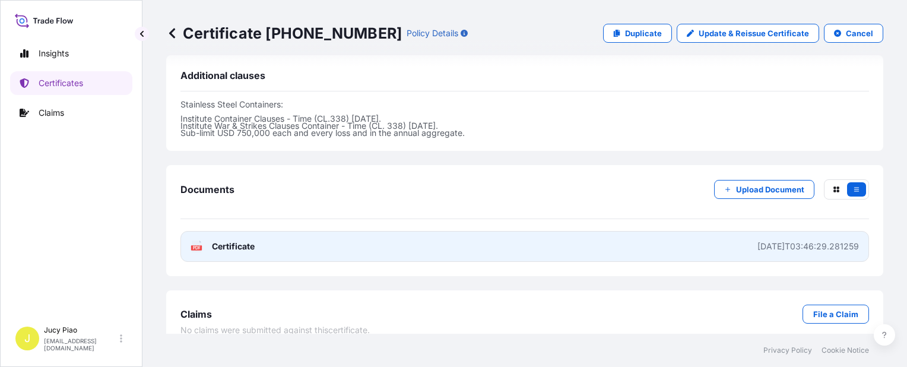
click at [663, 231] on link "PDF Certificate [DATE]T03:46:29.281259" at bounding box center [524, 246] width 688 height 31
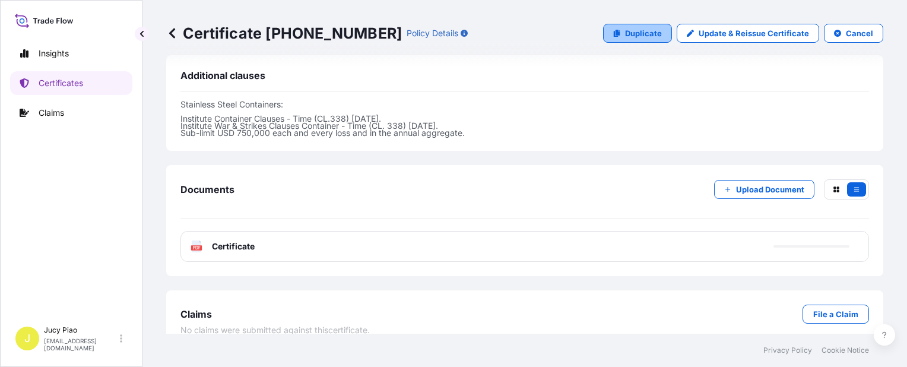
click at [614, 27] on link "Duplicate" at bounding box center [637, 33] width 69 height 19
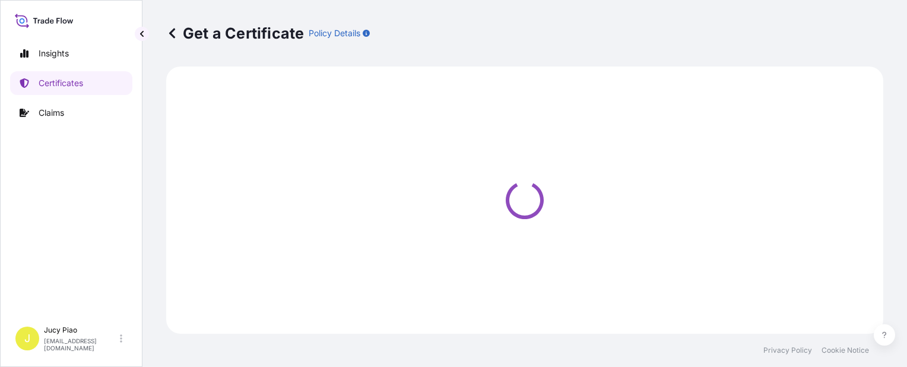
select select "Ocean Vessel"
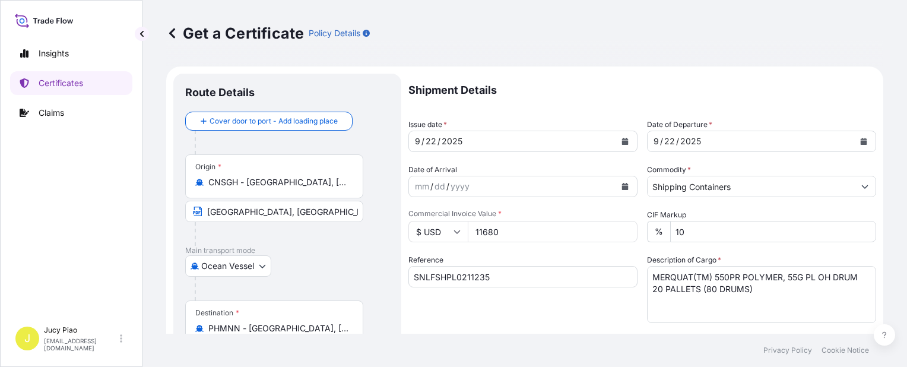
click at [541, 281] on input "SNLFSHPL0211235" at bounding box center [522, 276] width 229 height 21
drag, startPoint x: 520, startPoint y: 279, endPoint x: 345, endPoint y: 272, distance: 174.6
click at [333, 272] on form "Route Details Cover door to port - Add loading place Place of loading Road / [G…" at bounding box center [524, 372] width 717 height 613
paste input "53"
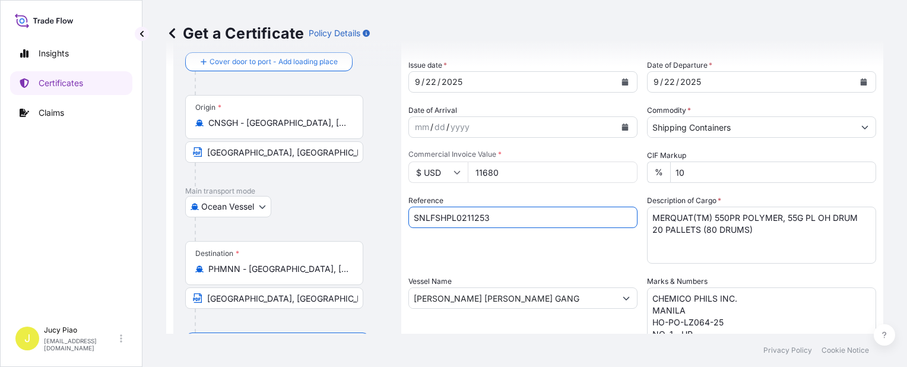
scroll to position [119, 0]
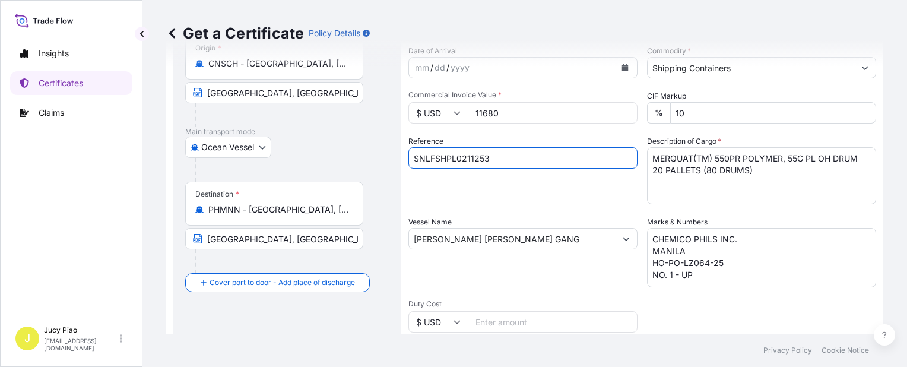
type input "SNLFSHPL0211253"
click at [706, 281] on textarea "CHEMICO PHILS INC. MANILA HO-PO-LZ064-25 NO. 1 - UP" at bounding box center [761, 257] width 229 height 59
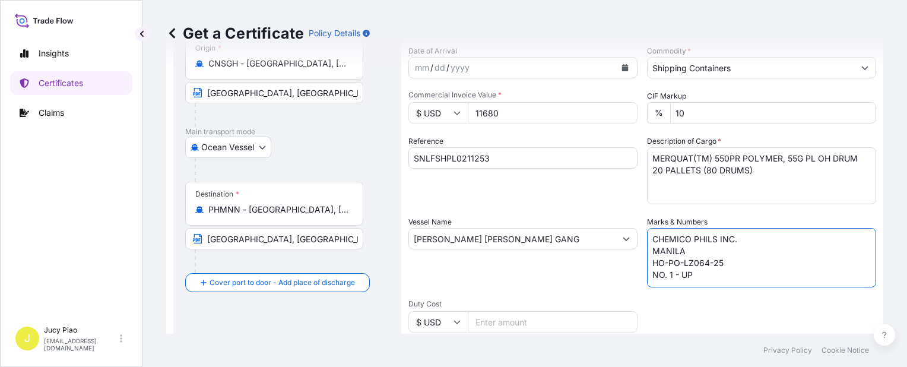
drag, startPoint x: 703, startPoint y: 282, endPoint x: 610, endPoint y: 203, distance: 122.0
click at [610, 204] on div "Shipment Details Issue date * [DATE] Date of Departure * [DATE] Date of Arrival…" at bounding box center [642, 238] width 468 height 566
paste textarea "5"
type textarea "CHEMICO PHILS INC. MANILA HO-PO-LZ065-25 NO. 1 - UP"
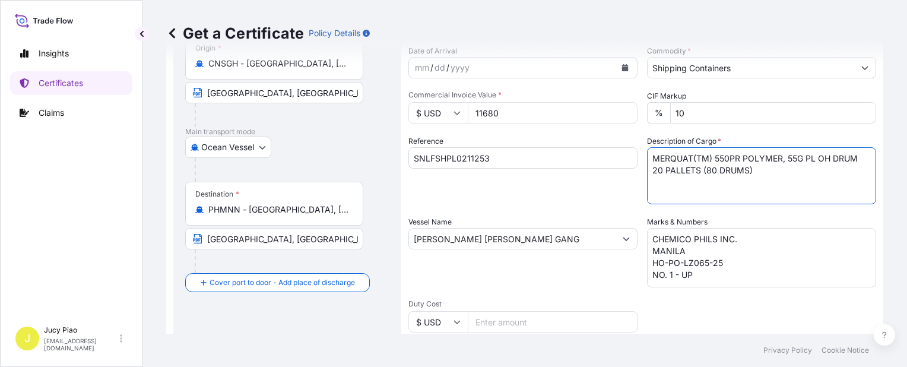
click at [755, 172] on textarea "MERQUAT(TM) 550PR POLYMER, 55G PL OH DRUM 20 PALLETS (80 DRUMS)" at bounding box center [761, 175] width 229 height 57
drag, startPoint x: 762, startPoint y: 172, endPoint x: 562, endPoint y: 135, distance: 203.4
click at [562, 135] on div "Shipment Details Issue date * [DATE] Date of Departure * [DATE] Date of Arrival…" at bounding box center [642, 238] width 468 height 566
paste textarea
click at [647, 173] on textarea "MERQUAT(TM) 550PR POLYMER, 55G PL OH DRUM 20 PALLETS (80 DRUMS)" at bounding box center [761, 175] width 229 height 57
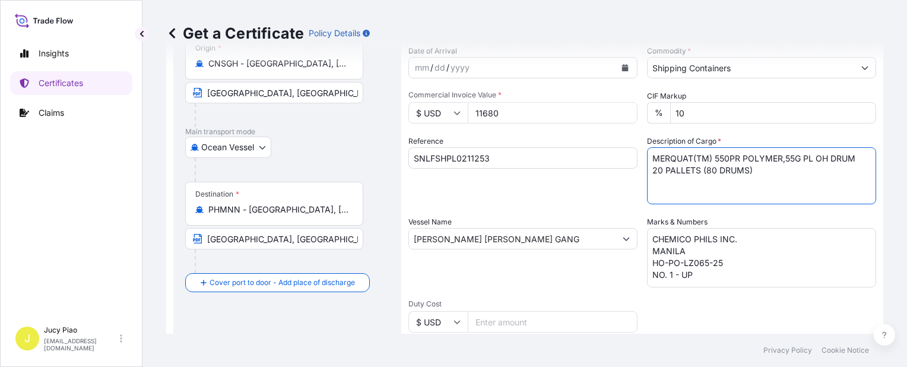
type textarea "MERQUAT(TM) 550PR POLYMER, 55G PL OH DRUM 20 PALLETS (80 DRUMS)"
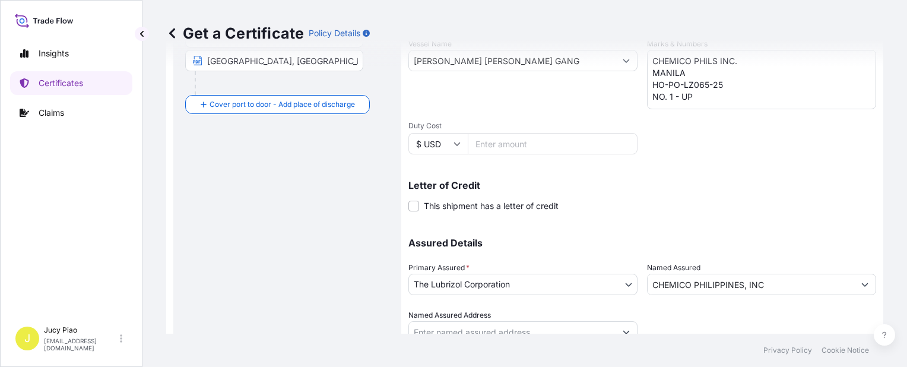
scroll to position [345, 0]
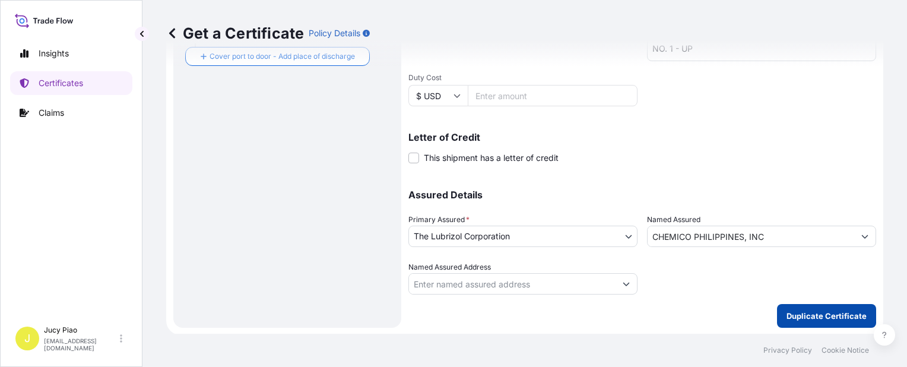
click at [804, 310] on p "Duplicate Certificate" at bounding box center [826, 316] width 80 height 12
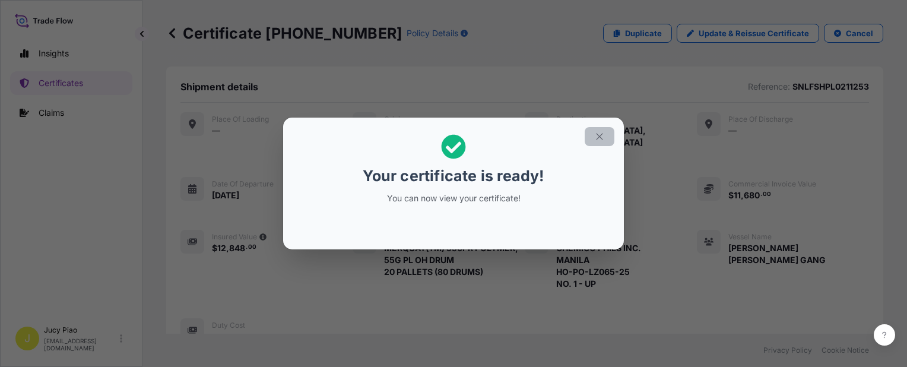
click at [600, 135] on icon "button" at bounding box center [599, 136] width 7 height 7
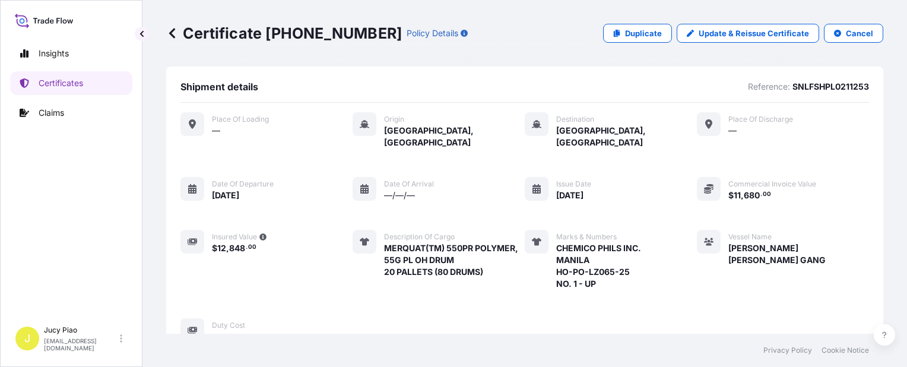
click at [680, 212] on div "Place of Loading — Origin [GEOGRAPHIC_DATA], [GEOGRAPHIC_DATA] Destination [GEO…" at bounding box center [524, 227] width 688 height 230
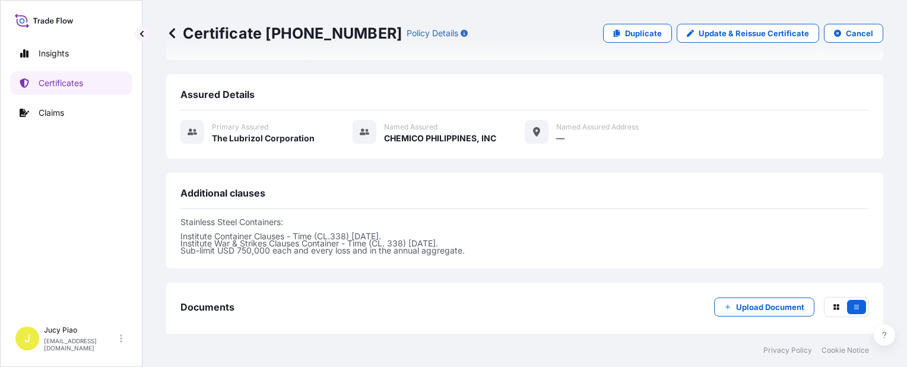
scroll to position [356, 0]
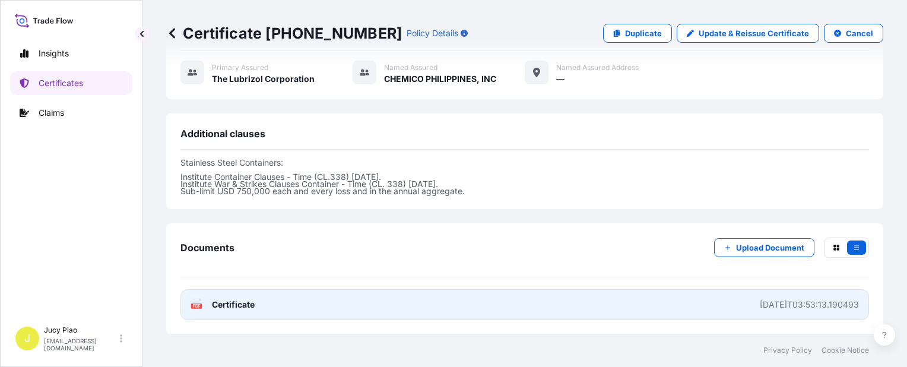
click at [633, 293] on link "PDF Certificate [DATE]T03:53:13.190493" at bounding box center [524, 304] width 688 height 31
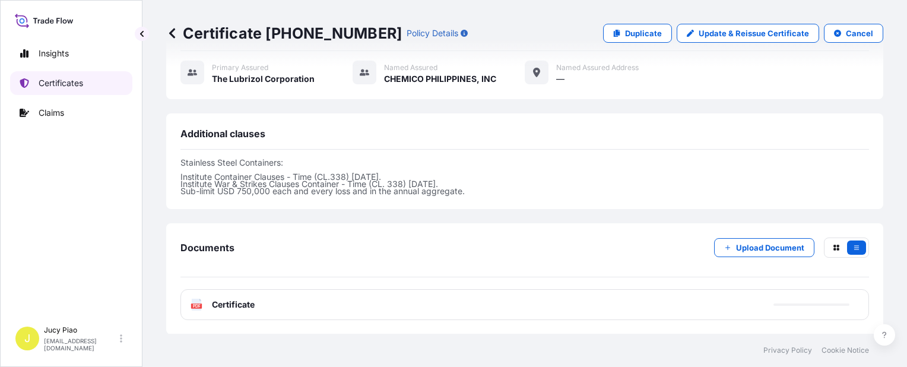
click at [58, 93] on link "Certificates" at bounding box center [71, 83] width 122 height 24
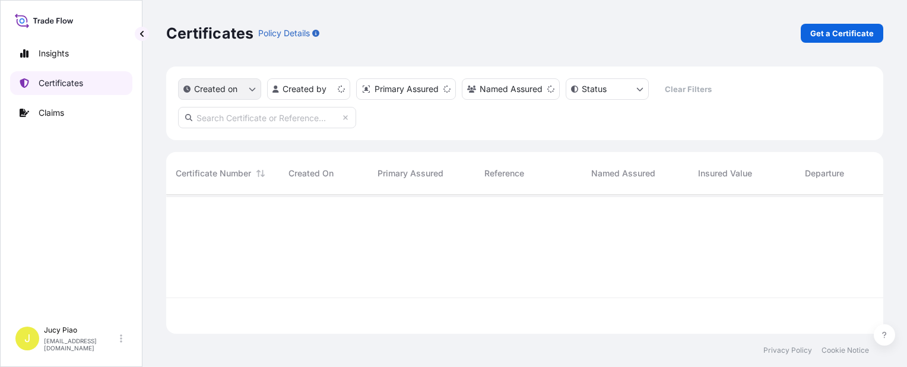
scroll to position [136, 707]
click at [819, 37] on p "Get a Certificate" at bounding box center [842, 33] width 64 height 12
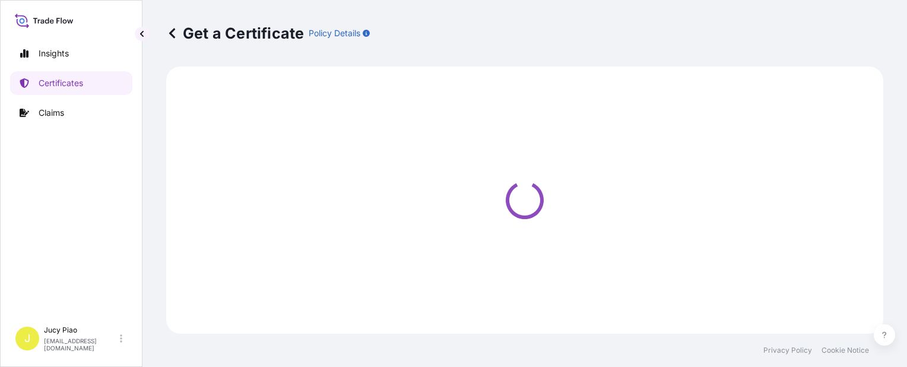
select select "Barge"
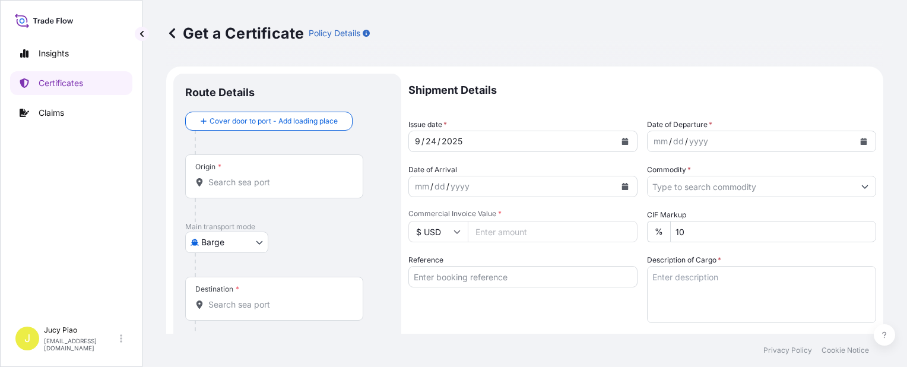
click at [222, 242] on body "Insights Certificates Claims J Jucy Piao [EMAIL_ADDRESS][DOMAIN_NAME] Get a Cer…" at bounding box center [453, 183] width 907 height 367
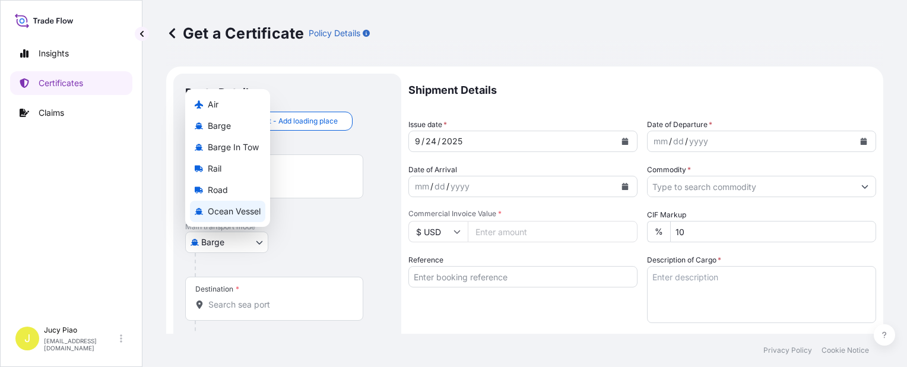
click at [223, 212] on span "Ocean Vessel" at bounding box center [234, 211] width 53 height 12
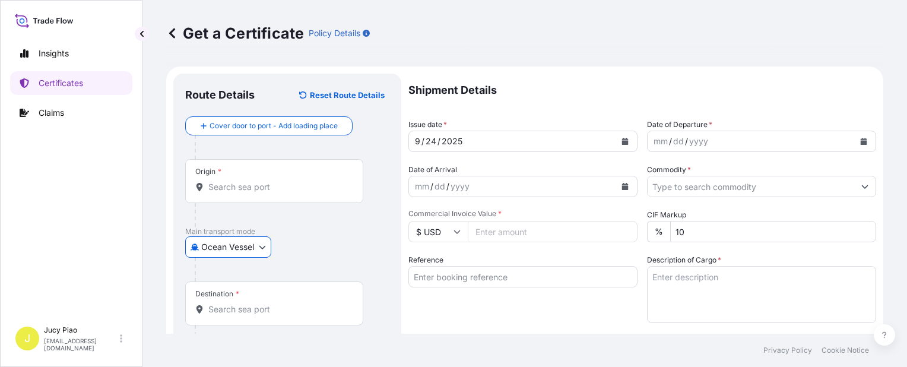
click at [458, 273] on input "Reference" at bounding box center [522, 276] width 229 height 21
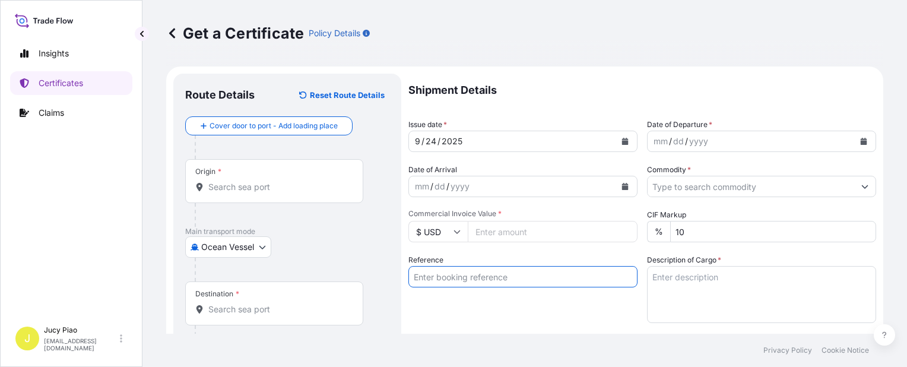
paste input "CSHSE0433132"
type input "CSHSE0433132"
click at [461, 301] on div "Reference CSHSE0433132" at bounding box center [522, 288] width 229 height 69
click at [280, 187] on input "Origin *" at bounding box center [278, 187] width 140 height 12
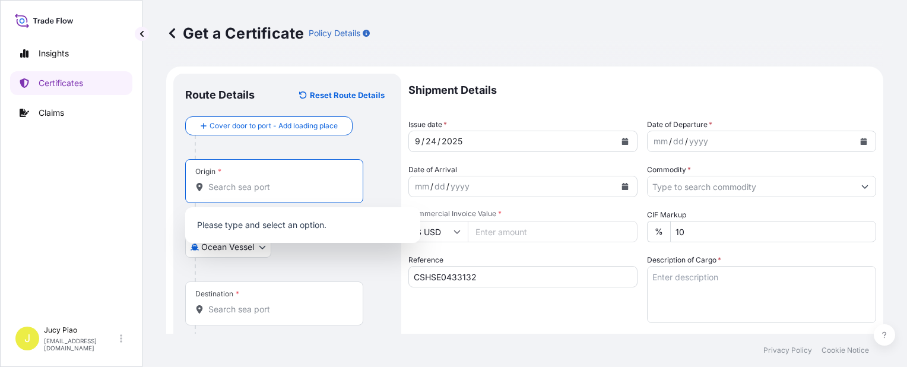
paste input "[GEOGRAPHIC_DATA]"
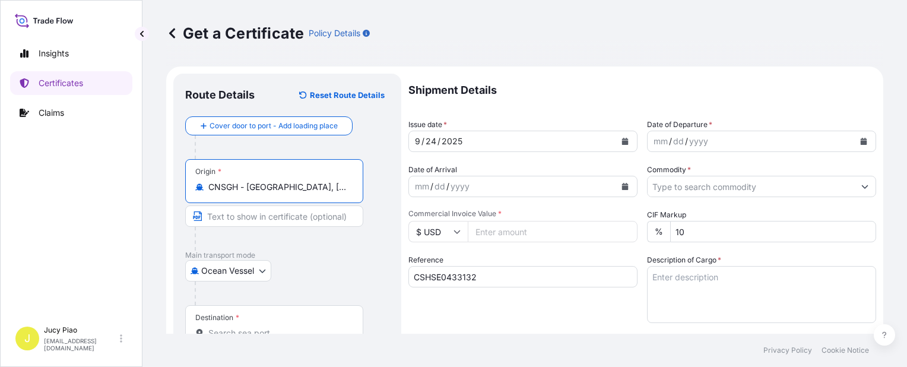
drag, startPoint x: 287, startPoint y: 189, endPoint x: 345, endPoint y: 203, distance: 59.9
click at [345, 201] on div "Origin * CNSGH - [GEOGRAPHIC_DATA], [GEOGRAPHIC_DATA]" at bounding box center [274, 181] width 178 height 44
type input "CNSGH - [GEOGRAPHIC_DATA], [GEOGRAPHIC_DATA]"
click at [296, 220] on input "Text to appear on certificate" at bounding box center [274, 215] width 178 height 21
paste input "[GEOGRAPHIC_DATA], [GEOGRAPHIC_DATA]"
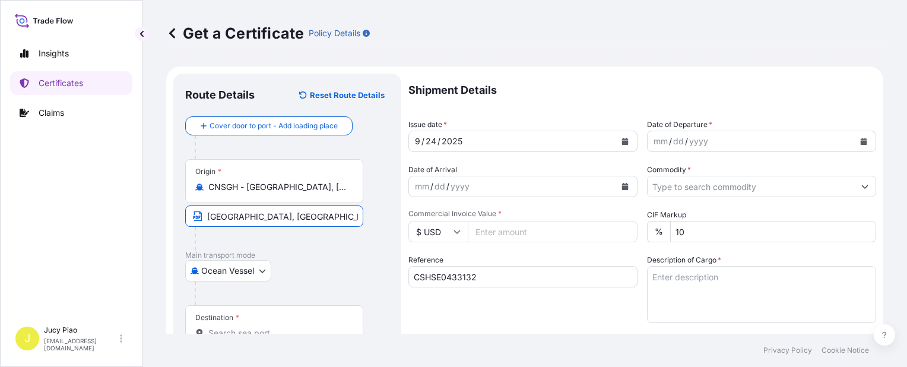
scroll to position [59, 0]
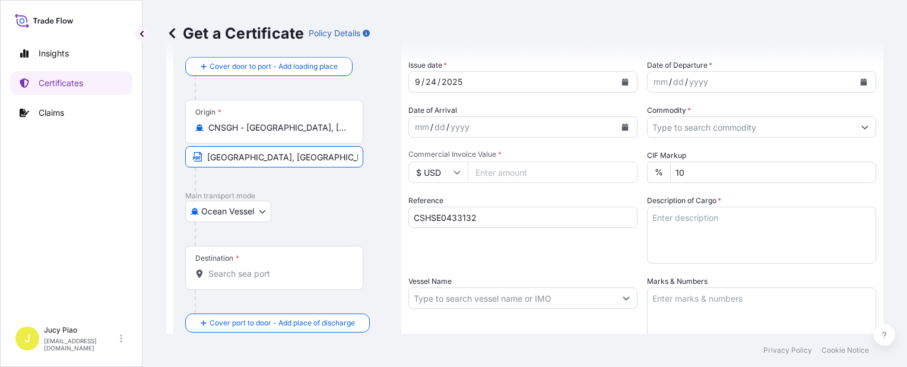
type input "[GEOGRAPHIC_DATA], [GEOGRAPHIC_DATA]"
click at [282, 282] on div "Destination *" at bounding box center [274, 268] width 178 height 44
click at [282, 280] on input "Destination *" at bounding box center [278, 274] width 140 height 12
paste input "PENANG"
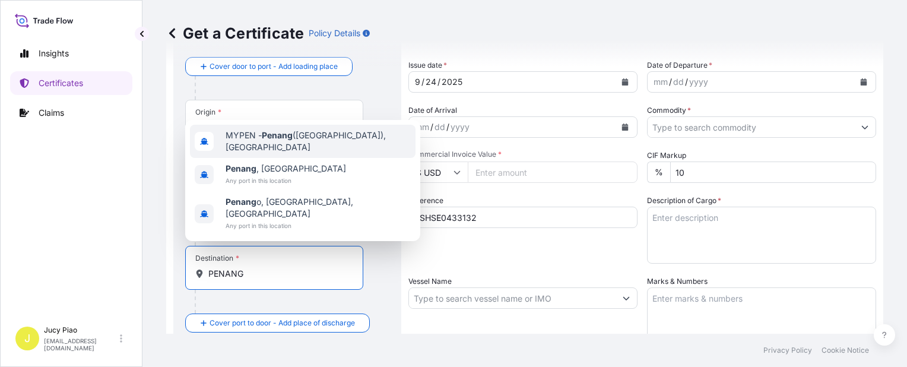
click at [304, 153] on span "MYPEN - [GEOGRAPHIC_DATA] ([GEOGRAPHIC_DATA]), [GEOGRAPHIC_DATA]" at bounding box center [318, 141] width 185 height 24
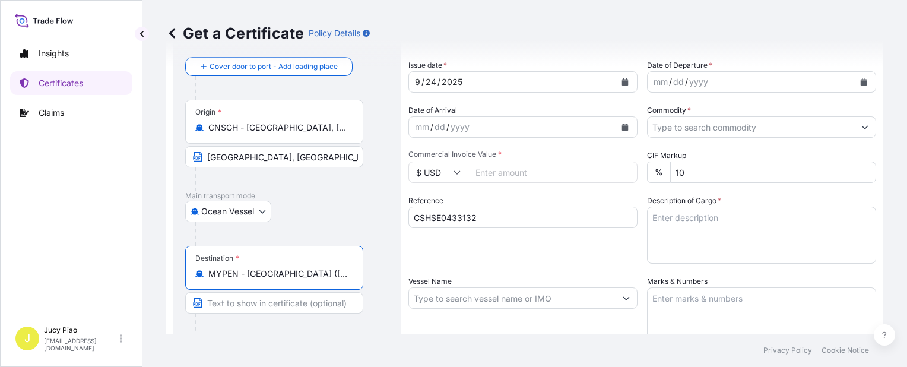
scroll to position [0, 23]
drag, startPoint x: 246, startPoint y: 274, endPoint x: 372, endPoint y: 279, distance: 125.9
click at [372, 279] on div "Destination * MYPEN - [GEOGRAPHIC_DATA] ([GEOGRAPHIC_DATA]), [GEOGRAPHIC_DATA]" at bounding box center [287, 291] width 204 height 91
type input "MYPEN - [GEOGRAPHIC_DATA] ([GEOGRAPHIC_DATA]), [GEOGRAPHIC_DATA]"
click at [255, 300] on input "Text to appear on certificate" at bounding box center [274, 302] width 178 height 21
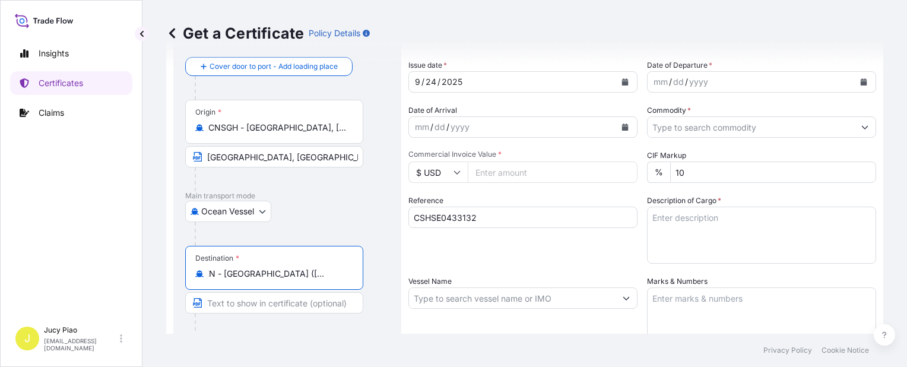
scroll to position [0, 0]
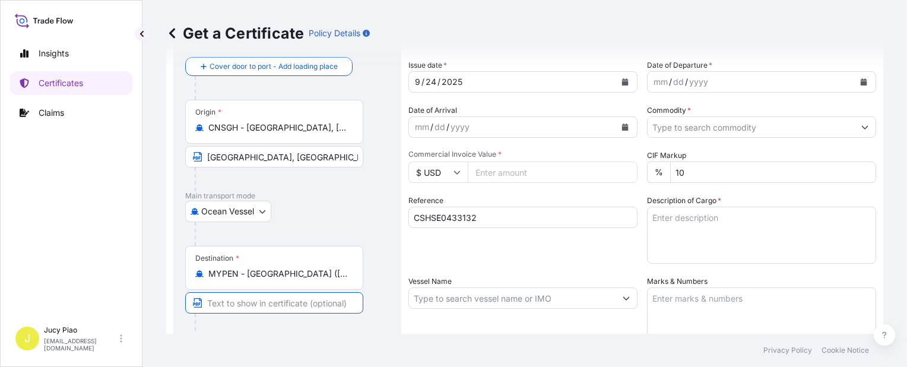
paste input "Penang ([GEOGRAPHIC_DATA]), [GEOGRAPHIC_DATA]"
click at [294, 300] on input "Penang ([GEOGRAPHIC_DATA]), [GEOGRAPHIC_DATA]" at bounding box center [274, 302] width 178 height 21
type input "[GEOGRAPHIC_DATA], [GEOGRAPHIC_DATA]"
click at [484, 255] on div "Reference CSHSE0433132" at bounding box center [522, 229] width 229 height 69
click at [482, 264] on div "Shipment Details Issue date * [DATE] Date of Departure * mm / dd / yyyy Date of…" at bounding box center [642, 297] width 468 height 566
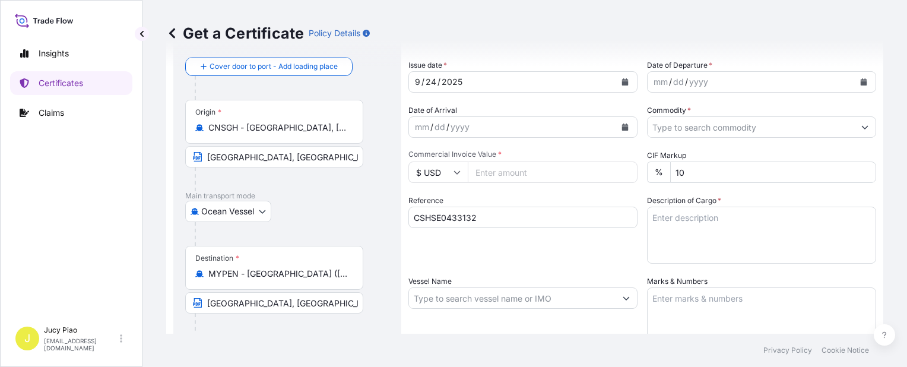
click at [517, 299] on input "Vessel Name" at bounding box center [512, 297] width 207 height 21
paste input "OOCL ZHOUSHAN"
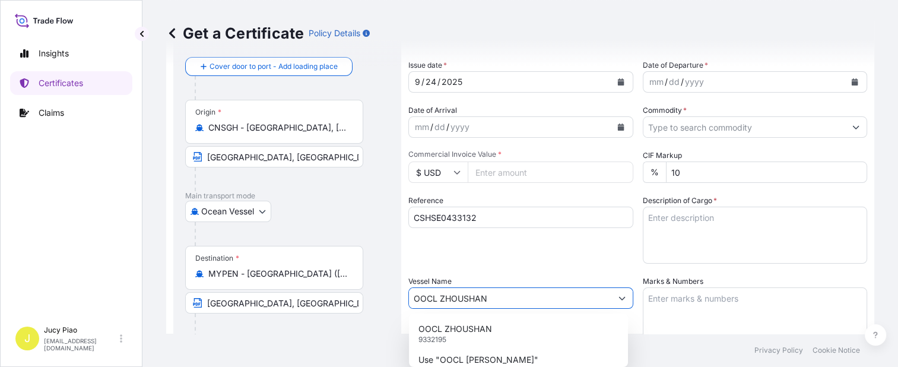
click at [513, 322] on div "OOCL ZHOUSHAN 9332195" at bounding box center [518, 333] width 209 height 31
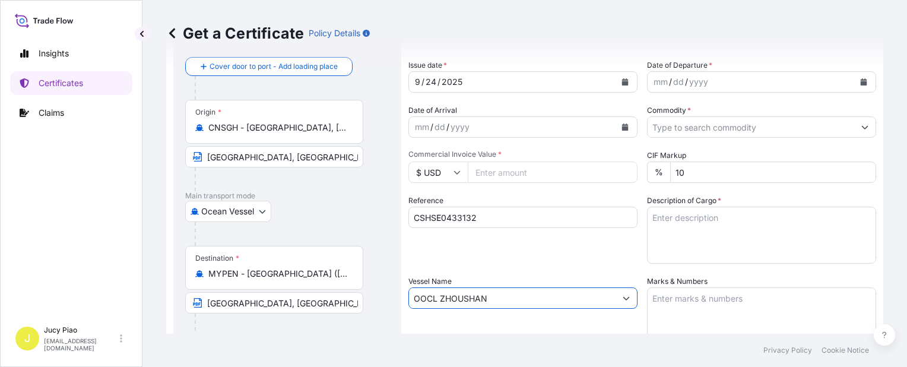
type input "OOCL ZHOUSHAN"
click at [532, 258] on div "Reference CSHSE0433132" at bounding box center [522, 229] width 229 height 69
click at [426, 82] on div "24" at bounding box center [430, 82] width 13 height 14
click at [430, 81] on div "24" at bounding box center [430, 82] width 13 height 14
click at [672, 87] on div "dd" at bounding box center [678, 82] width 13 height 14
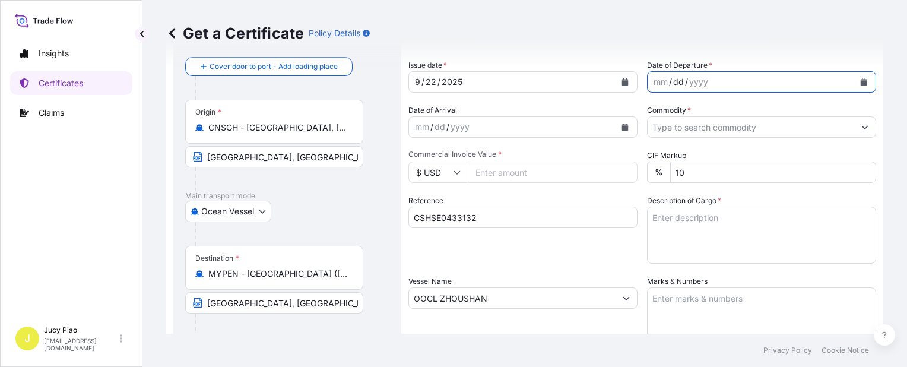
click at [647, 80] on div "mm / dd / yyyy" at bounding box center [750, 81] width 207 height 21
click at [713, 120] on input "Commodity *" at bounding box center [750, 126] width 207 height 21
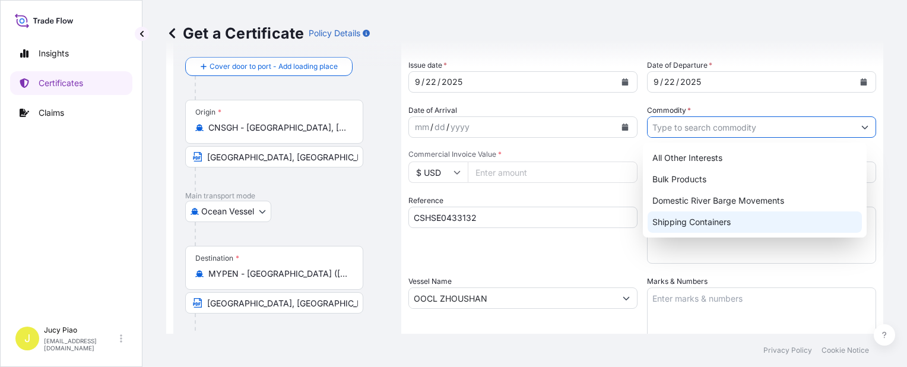
click at [686, 228] on div "Shipping Containers" at bounding box center [754, 221] width 214 height 21
type input "Shipping Containers"
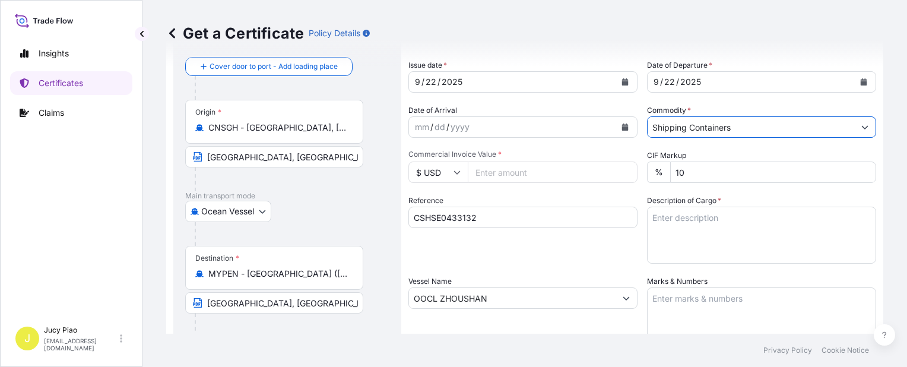
click at [706, 230] on textarea "Description of Cargo *" at bounding box center [761, 235] width 229 height 57
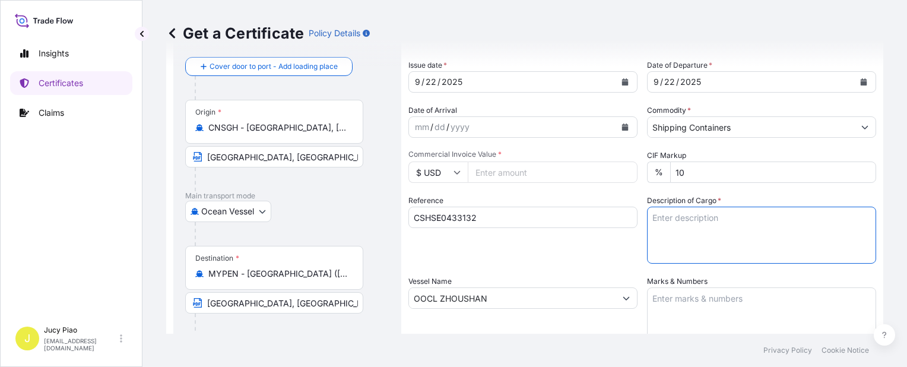
paste textarea "THERMOPLASTIC POLYURETHANE"
paste textarea "5 PALLETS (200 BAGS) HS CODE: 390950"
type textarea "THERMOPLASTIC POLYURETHANE 5 PALLETS (200 BAGS) HS CODE: 390950"
click at [712, 306] on textarea "Marks & Numbers" at bounding box center [761, 316] width 229 height 59
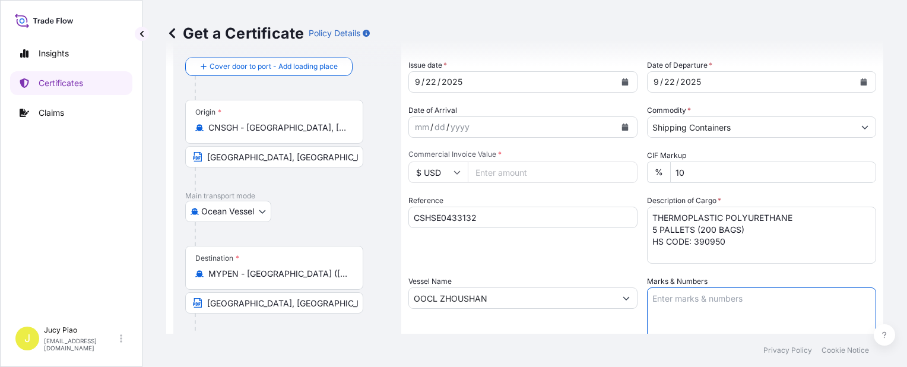
paste textarea "NAYSAS SPECIALTY"
paste textarea "PO# LUBS006-25"
type textarea "NAYSAS SPECIALTY PO# LUBS006-25"
click at [500, 172] on input "Commercial Invoice Value *" at bounding box center [553, 171] width 170 height 21
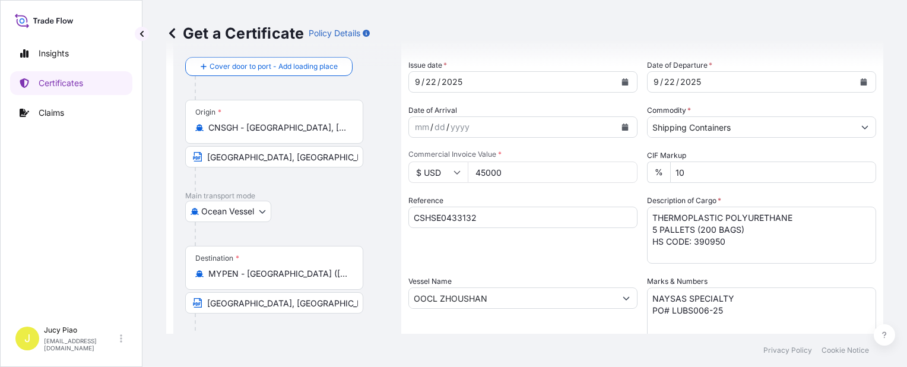
type input "45000"
click at [606, 252] on div "Reference CSHSE0433132" at bounding box center [522, 229] width 229 height 69
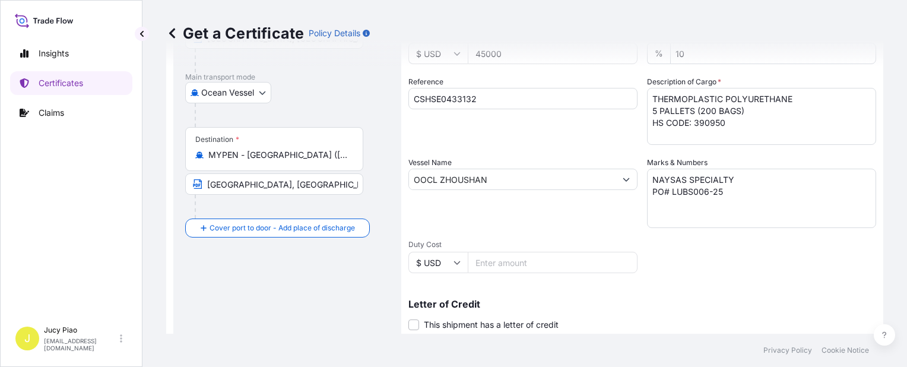
scroll to position [345, 0]
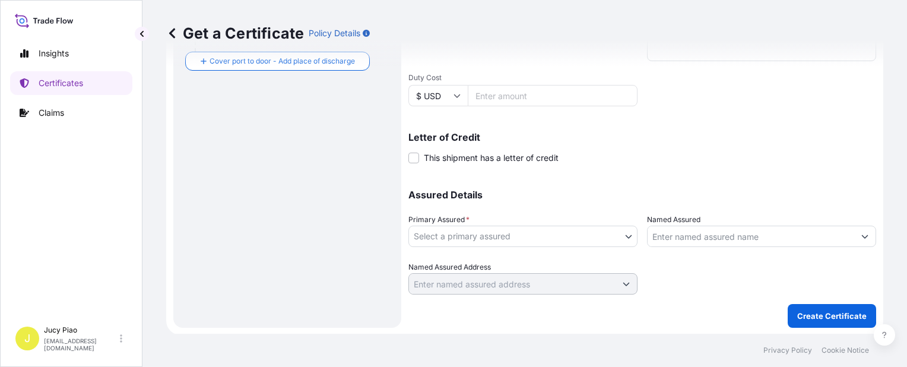
drag, startPoint x: 593, startPoint y: 262, endPoint x: 588, endPoint y: 269, distance: 8.9
click at [591, 265] on div "Named Assured Address" at bounding box center [522, 277] width 229 height 33
click at [620, 236] on body "Insights Certificates Claims J Jucy Piao [EMAIL_ADDRESS][DOMAIN_NAME] Get a Cer…" at bounding box center [453, 183] width 907 height 367
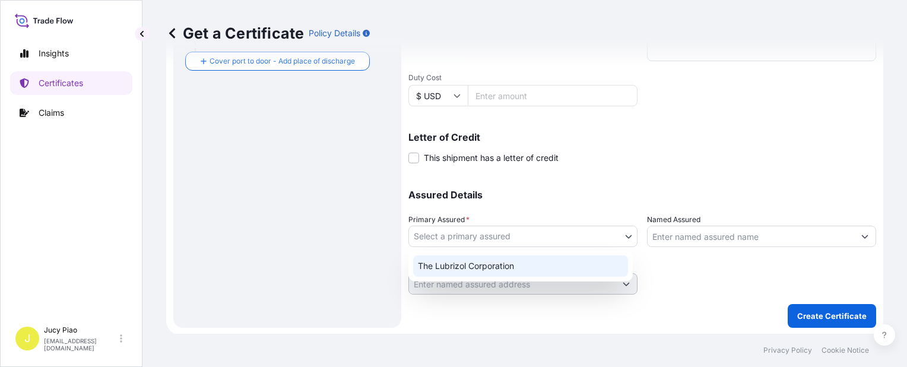
click at [565, 262] on div "The Lubrizol Corporation" at bounding box center [520, 265] width 215 height 21
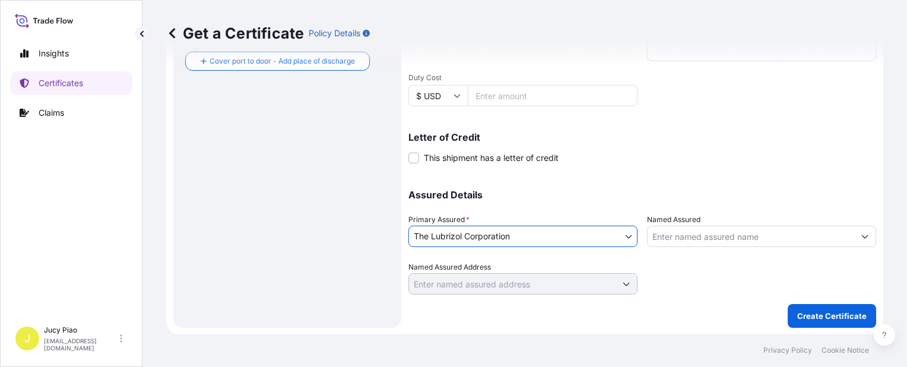
click at [678, 237] on input "Named Assured" at bounding box center [750, 236] width 207 height 21
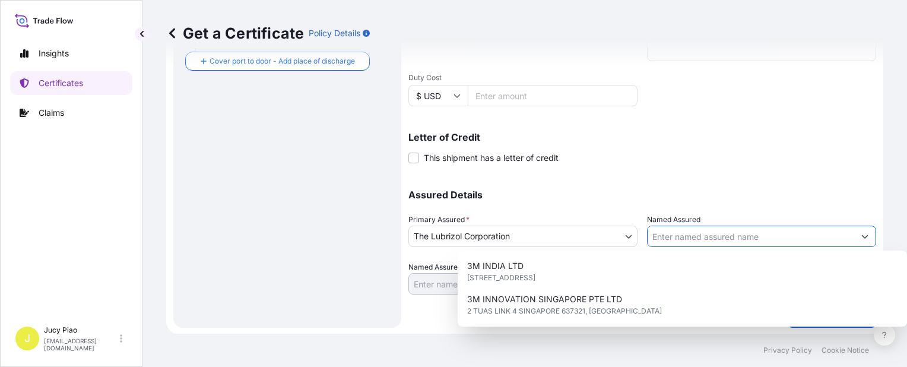
paste input "NAYSAS SPECIALTY"
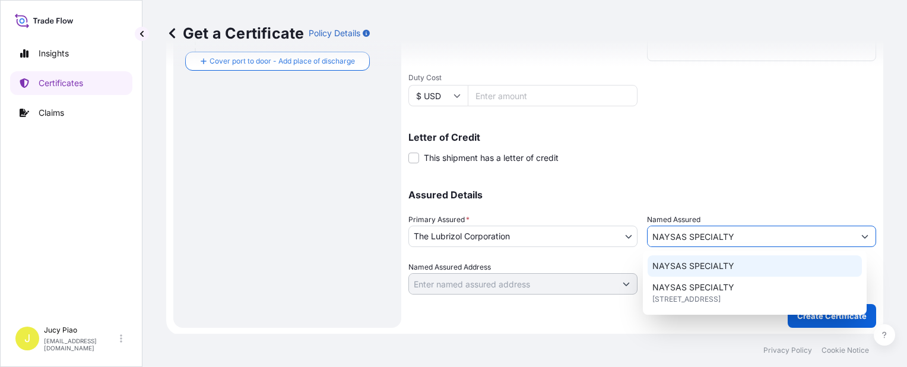
click at [691, 263] on span "NAYSAS SPECIALTY" at bounding box center [693, 266] width 82 height 12
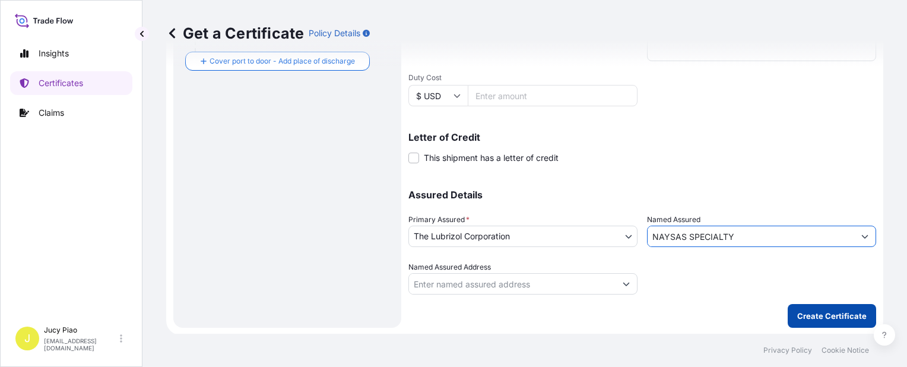
type input "NAYSAS SPECIALTY"
click at [817, 311] on p "Create Certificate" at bounding box center [831, 316] width 69 height 12
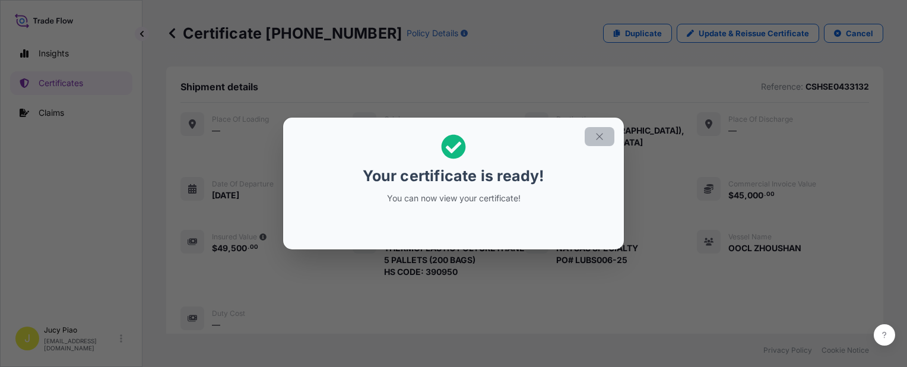
click at [598, 134] on icon "button" at bounding box center [599, 136] width 11 height 11
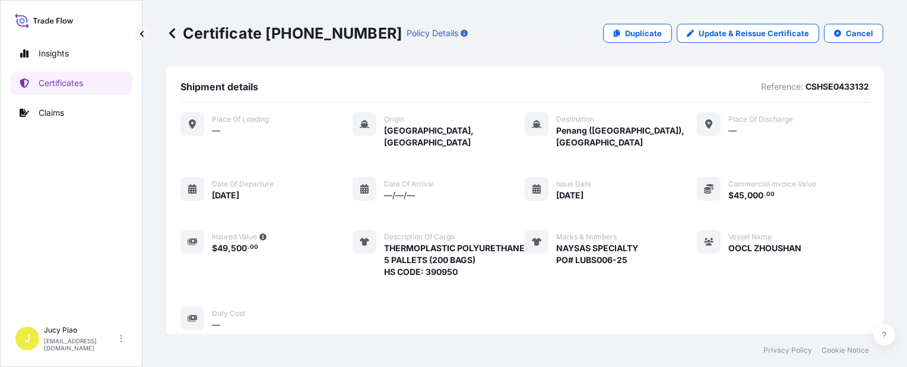
click at [697, 258] on div "Vessel Name [PERSON_NAME]" at bounding box center [749, 254] width 104 height 48
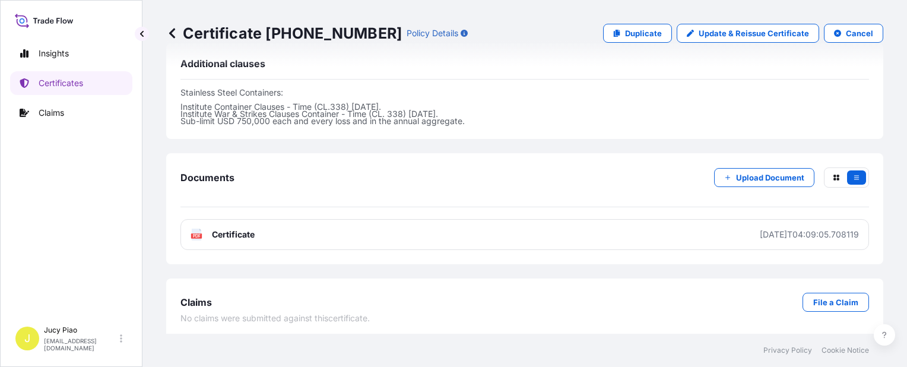
click at [656, 248] on div "Documents Upload Document PDF Certificate [DATE]T04:09:05.708119" at bounding box center [524, 208] width 717 height 111
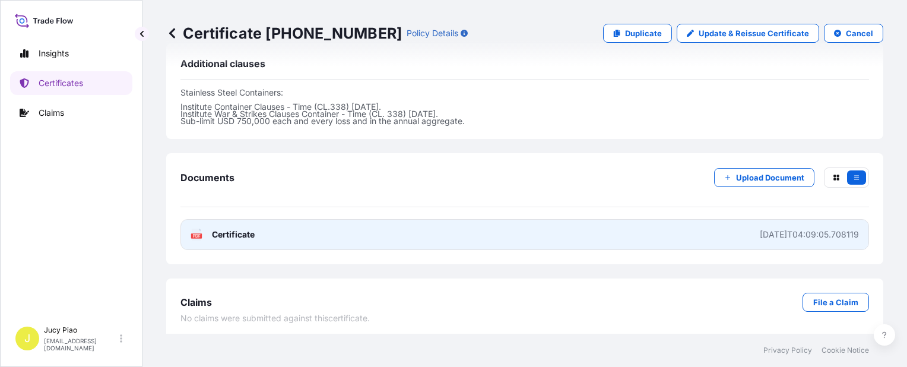
click at [661, 234] on link "PDF Certificate [DATE]T04:09:05.708119" at bounding box center [524, 234] width 688 height 31
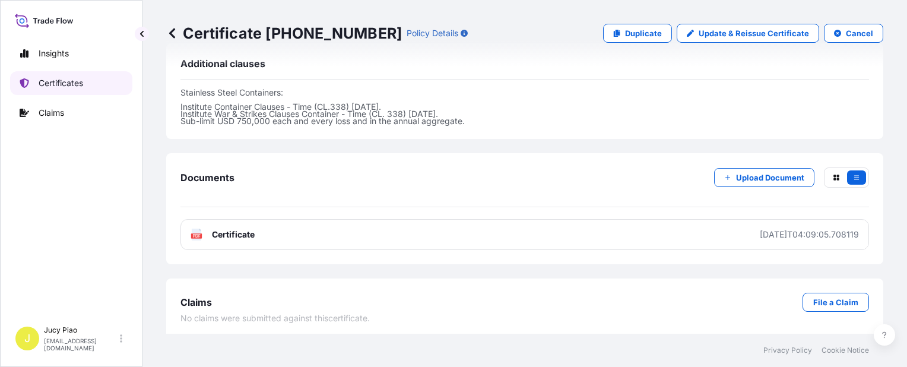
click at [78, 85] on p "Certificates" at bounding box center [61, 83] width 45 height 12
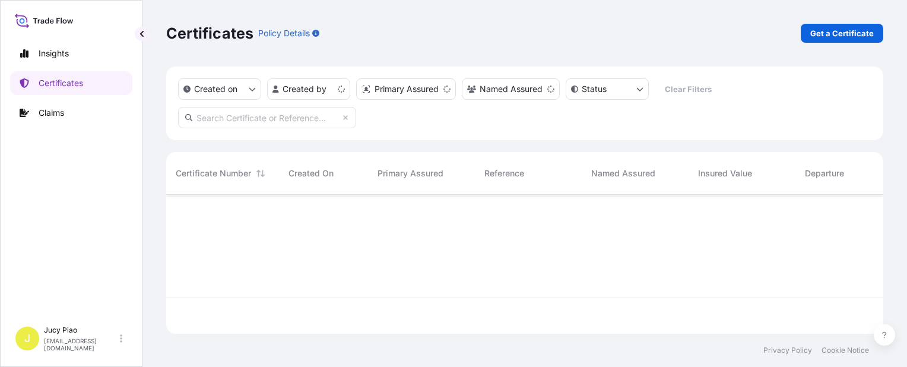
scroll to position [136, 707]
click at [808, 32] on link "Get a Certificate" at bounding box center [842, 33] width 82 height 19
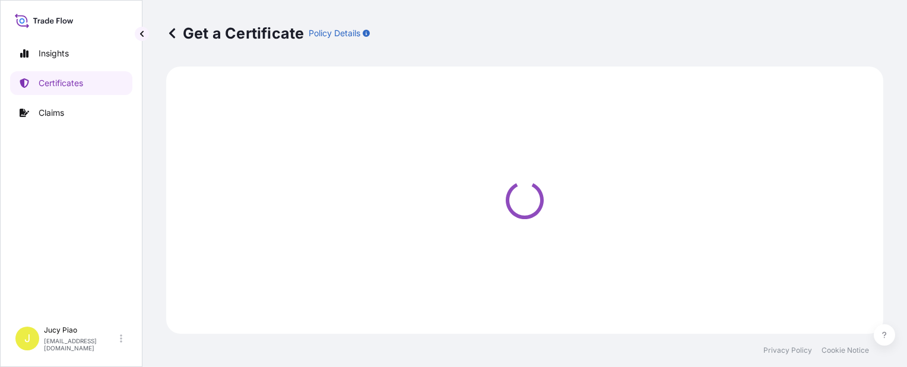
select select "Barge"
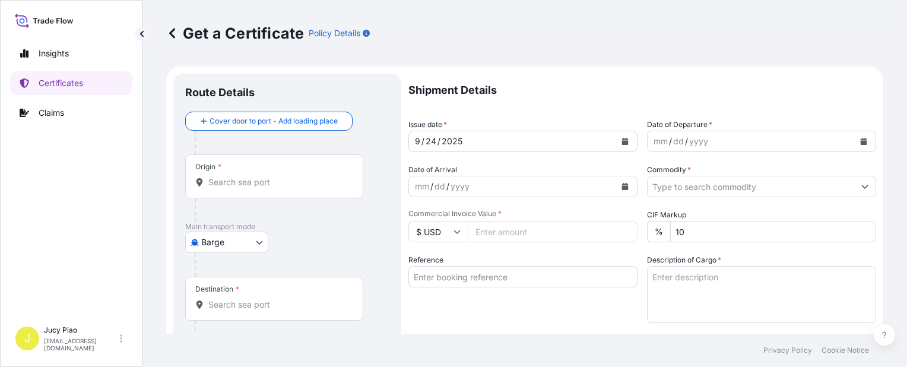
click at [245, 239] on body "Insights Certificates Claims J Jucy Piao [EMAIL_ADDRESS][DOMAIN_NAME] Get a Cer…" at bounding box center [453, 183] width 907 height 367
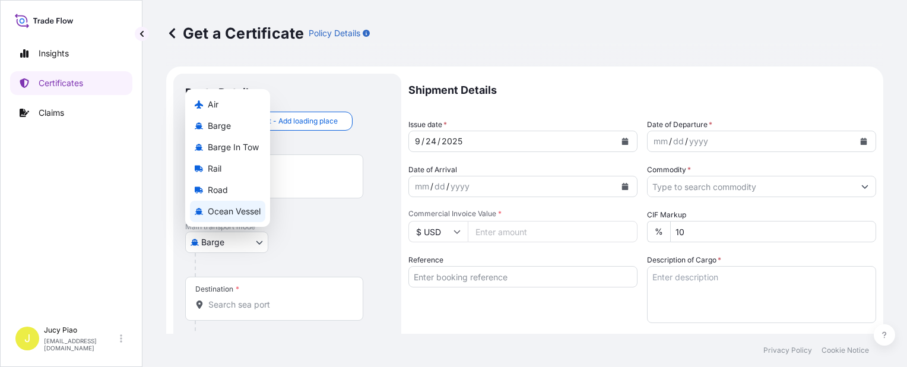
click at [235, 215] on span "Ocean Vessel" at bounding box center [234, 211] width 53 height 12
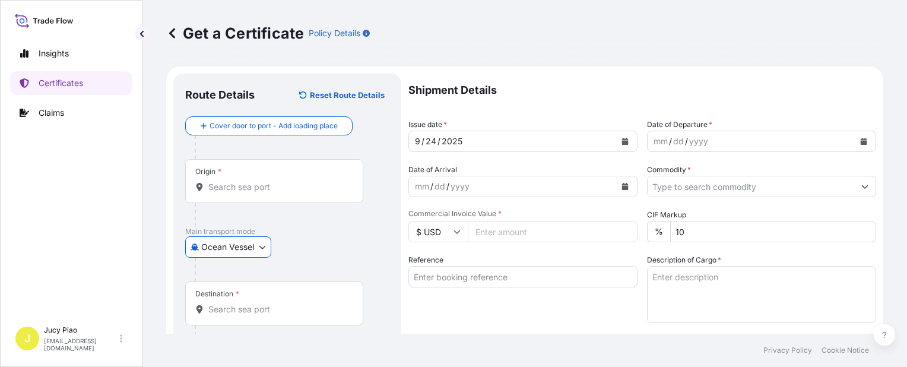
click at [261, 186] on input "Origin *" at bounding box center [278, 187] width 140 height 12
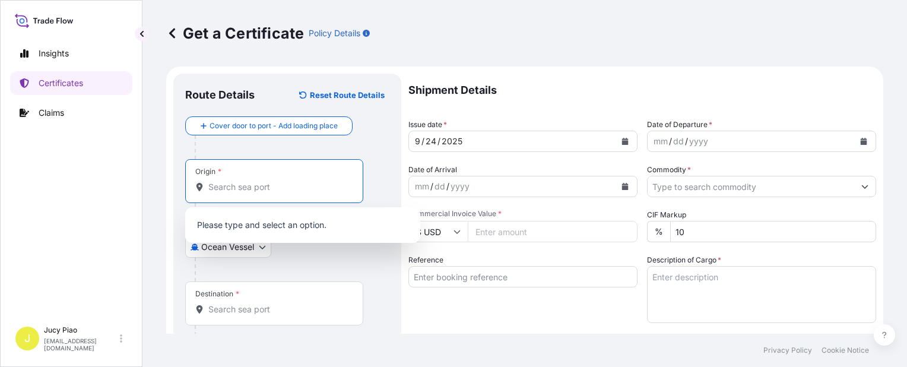
paste input "[GEOGRAPHIC_DATA]"
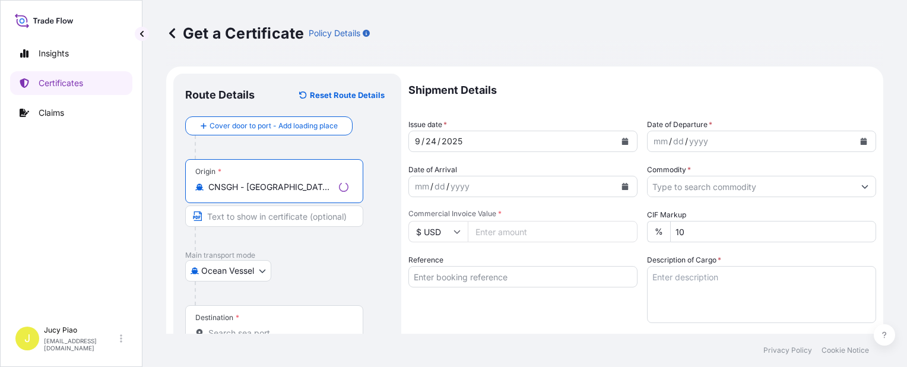
drag, startPoint x: 249, startPoint y: 188, endPoint x: 357, endPoint y: 198, distance: 109.0
click at [357, 198] on div "Origin * CNSGH - [GEOGRAPHIC_DATA], [GEOGRAPHIC_DATA]" at bounding box center [274, 181] width 178 height 44
type input "CNSGH - [GEOGRAPHIC_DATA], [GEOGRAPHIC_DATA]"
click at [299, 222] on input "Text to appear on certificate" at bounding box center [274, 215] width 178 height 21
paste input "[GEOGRAPHIC_DATA], [GEOGRAPHIC_DATA]"
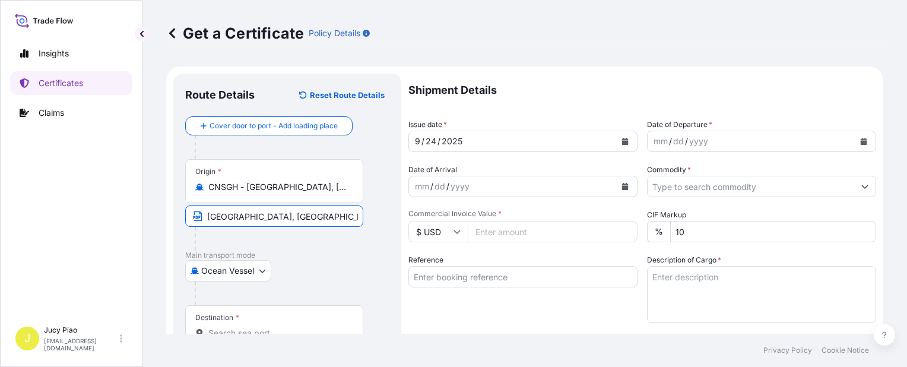
type input "[GEOGRAPHIC_DATA], [GEOGRAPHIC_DATA]"
click at [517, 278] on input "Reference" at bounding box center [522, 276] width 229 height 21
paste input "EGLV142502857865"
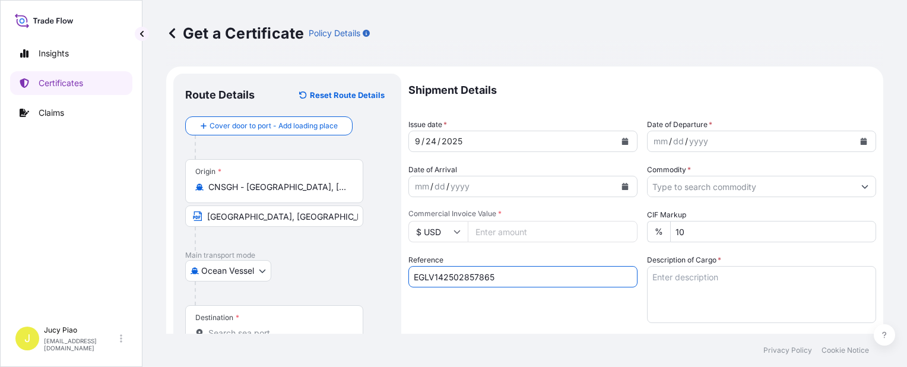
type input "EGLV142502857865"
click at [268, 323] on div "Destination *" at bounding box center [274, 327] width 178 height 44
click at [268, 327] on input "Destination *" at bounding box center [278, 333] width 140 height 12
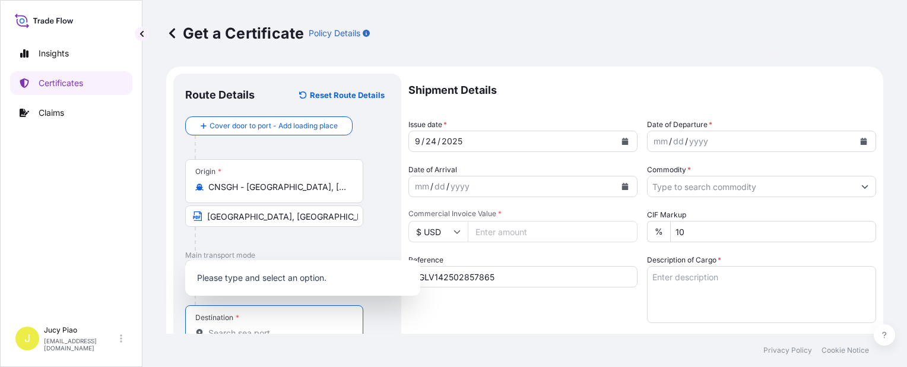
scroll to position [5, 0]
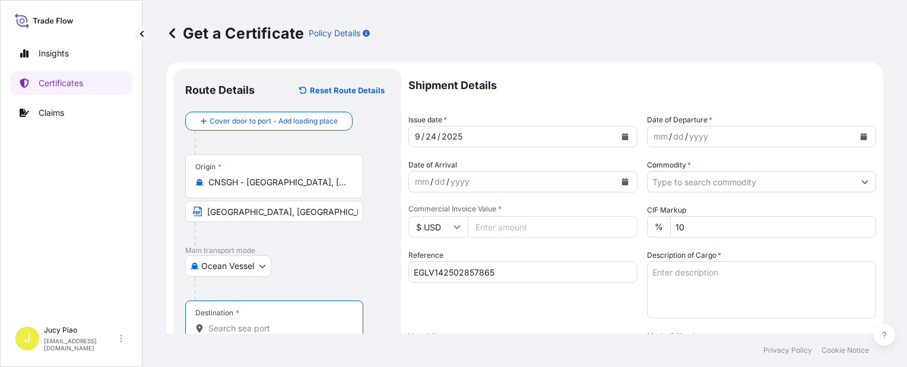
paste input "[GEOGRAPHIC_DATA]"
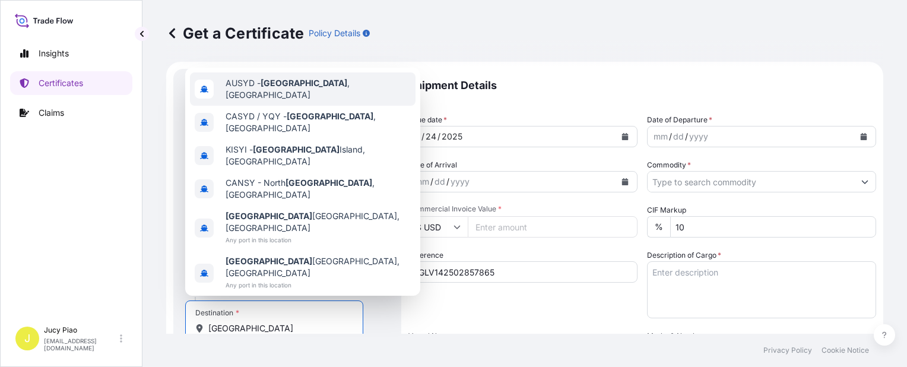
click at [308, 101] on span "AUSYD - [GEOGRAPHIC_DATA] , [GEOGRAPHIC_DATA]" at bounding box center [318, 89] width 185 height 24
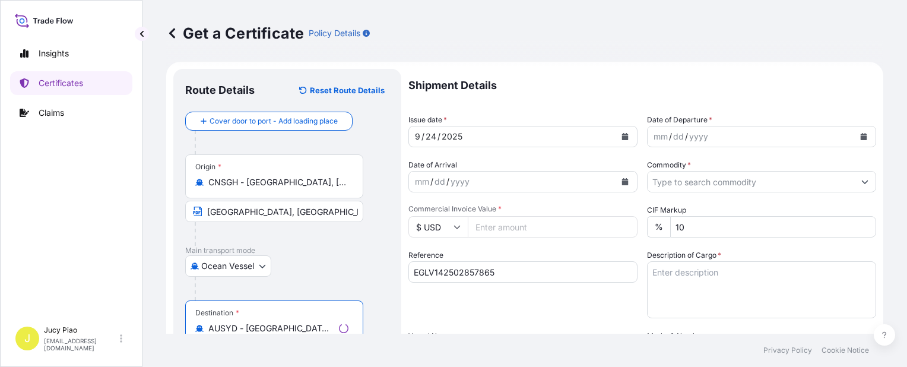
scroll to position [64, 0]
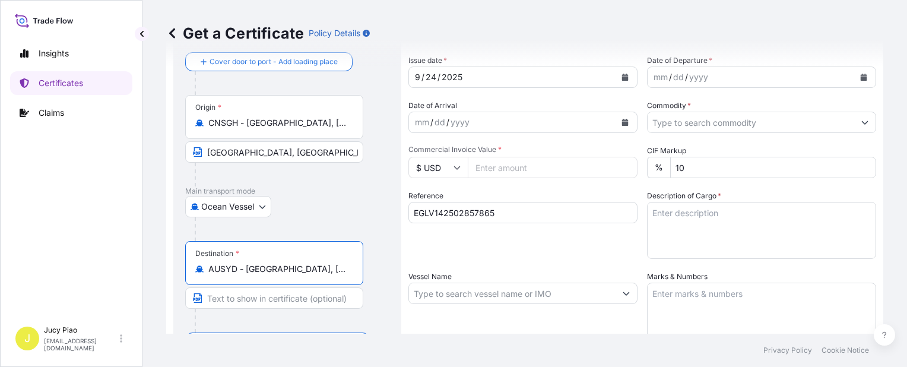
drag, startPoint x: 258, startPoint y: 266, endPoint x: 336, endPoint y: 269, distance: 78.4
click at [336, 269] on input "AUSYD - [GEOGRAPHIC_DATA], [GEOGRAPHIC_DATA]" at bounding box center [278, 269] width 140 height 12
type input "AUSYD - [GEOGRAPHIC_DATA], [GEOGRAPHIC_DATA]"
click at [281, 300] on input "Text to appear on certificate" at bounding box center [274, 297] width 178 height 21
paste input "[GEOGRAPHIC_DATA], [GEOGRAPHIC_DATA]"
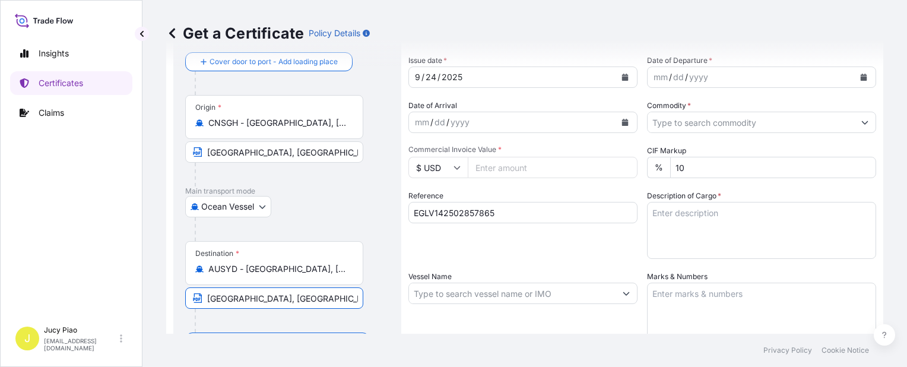
type input "[GEOGRAPHIC_DATA], [GEOGRAPHIC_DATA]"
click at [515, 243] on div "Reference EGLV142502857865" at bounding box center [522, 224] width 229 height 69
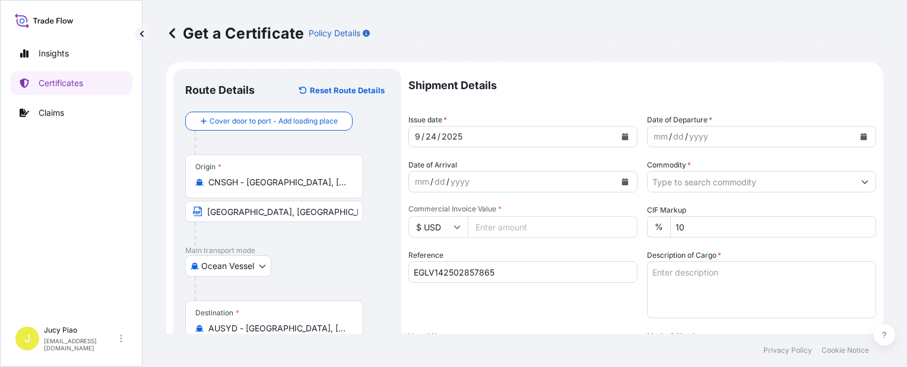
click at [430, 135] on div "24" at bounding box center [430, 136] width 13 height 14
click at [661, 142] on div "mm" at bounding box center [660, 136] width 17 height 14
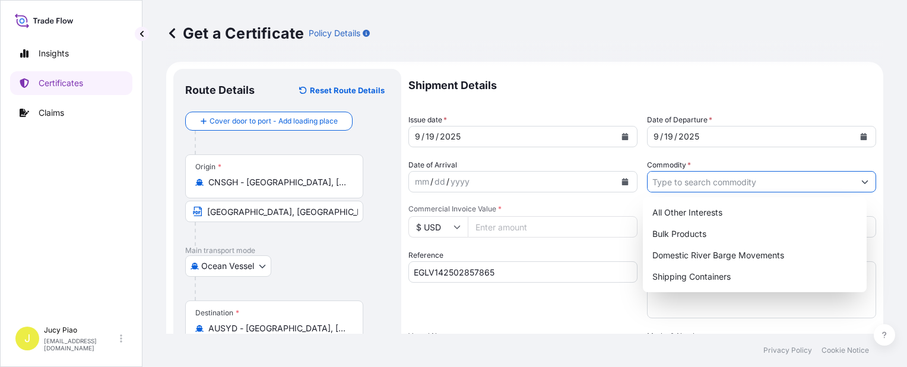
click at [738, 188] on input "Commodity *" at bounding box center [750, 181] width 207 height 21
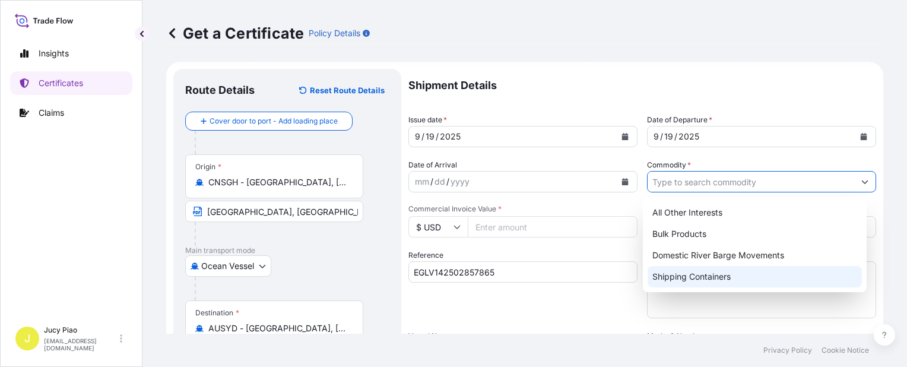
click at [675, 282] on div "Shipping Containers" at bounding box center [754, 276] width 214 height 21
type input "Shipping Containers"
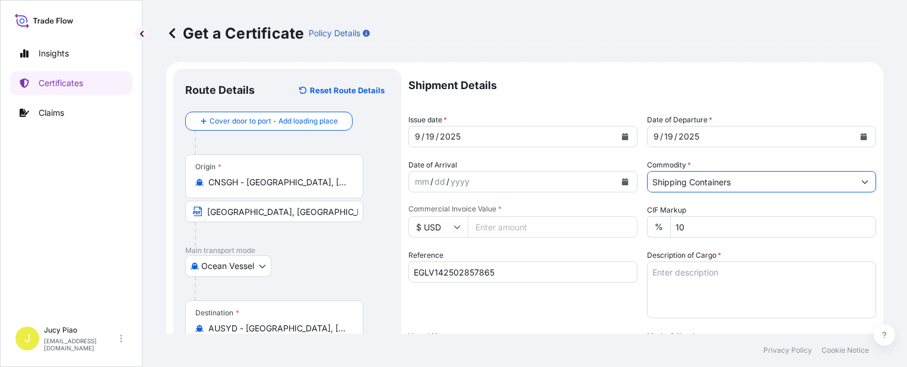
click at [513, 228] on input "Commercial Invoice Value *" at bounding box center [553, 226] width 170 height 21
type input "8155.7"
click at [751, 297] on textarea "Description of Cargo *" at bounding box center [761, 289] width 229 height 57
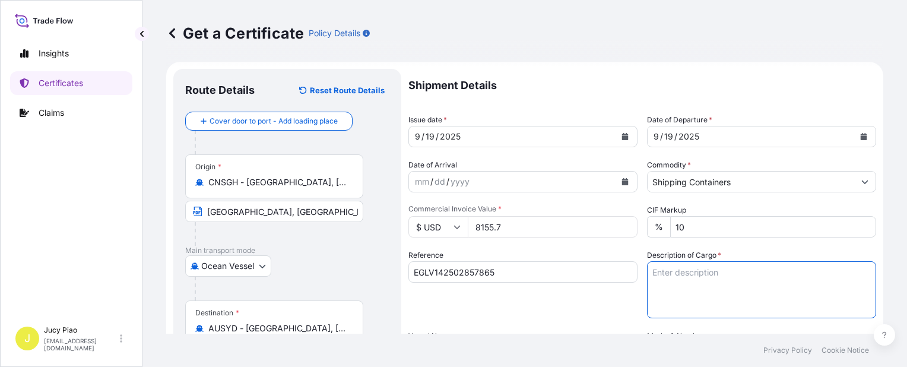
click at [753, 297] on textarea "Description of Cargo *" at bounding box center [761, 289] width 229 height 57
click at [760, 279] on textarea "Description of Cargo *" at bounding box center [761, 289] width 229 height 57
click at [745, 275] on textarea "Description of Cargo *" at bounding box center [761, 289] width 229 height 57
click at [701, 274] on textarea "Description of Cargo *" at bounding box center [761, 289] width 229 height 57
paste textarea "PO#4503925050 CARBOPOL(R) AQUA SF-1 POLYMER, 55G PL OH D 8 PALLETS (32 DRUMS)"
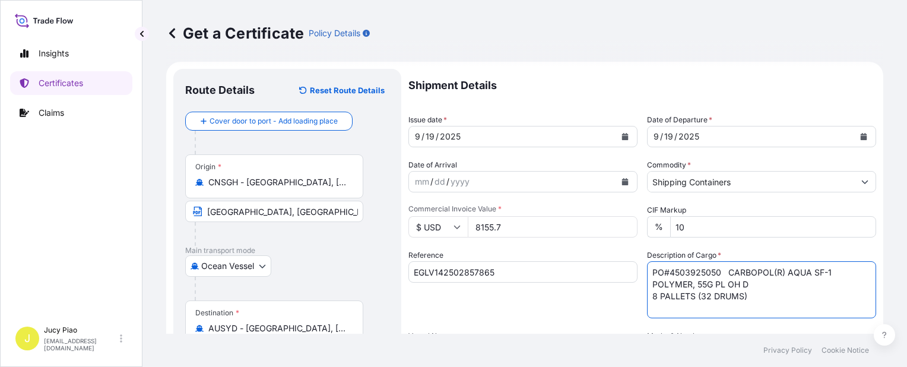
drag, startPoint x: 736, startPoint y: 270, endPoint x: 725, endPoint y: 273, distance: 11.7
click at [725, 273] on textarea "PO#4503925050 CARBOPOL(R) AQUA SF-1 POLYMER, 55G PL OH D 8 PALLETS (32 DRUMS)" at bounding box center [761, 289] width 229 height 57
click at [722, 274] on textarea "PO#4503925050 CARBOPOL(R) AQUA SF-1 POLYMER, 55G PL OH D 8 PALLETS (32 DRUMS)" at bounding box center [761, 289] width 229 height 57
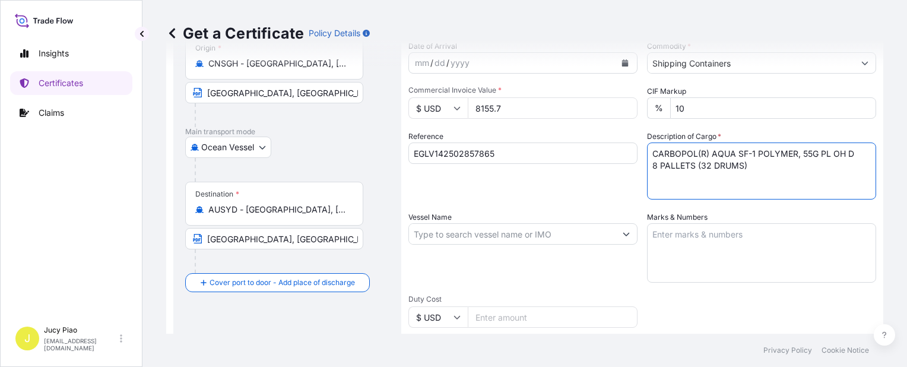
type textarea "CARBOPOL(R) AQUA SF-1 POLYMER, 55G PL OH D 8 PALLETS (32 DRUMS)"
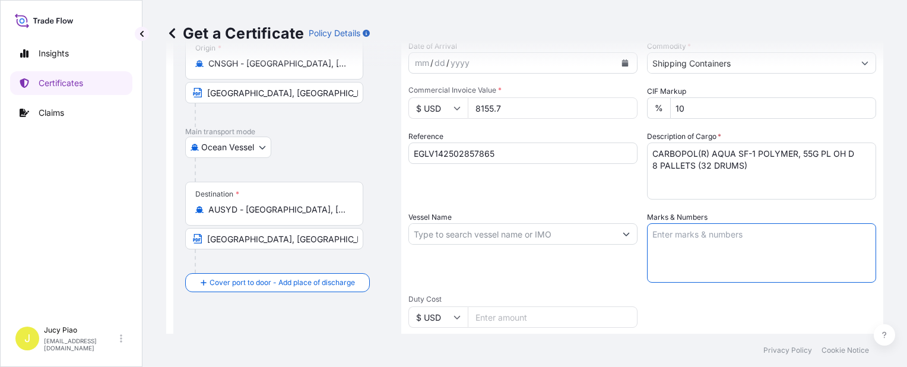
click at [724, 255] on textarea "Marks & Numbers" at bounding box center [761, 252] width 229 height 59
paste textarea "PO#4503925050"
type textarea "PO#4503925050"
click at [491, 237] on input "Vessel Name" at bounding box center [512, 233] width 207 height 21
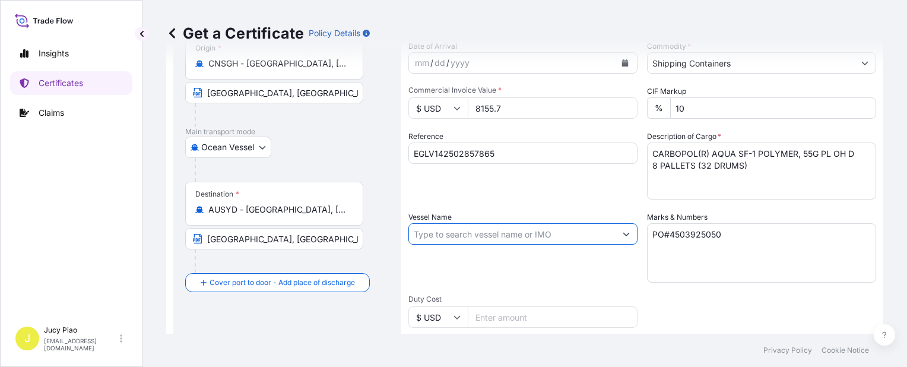
click at [458, 232] on input "Vessel Name" at bounding box center [512, 233] width 207 height 21
paste input "DIMITRA C"
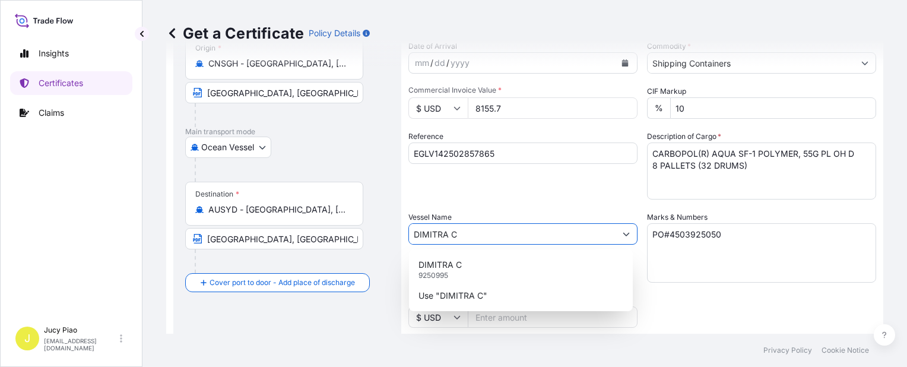
click at [472, 265] on div "DIMITRA C 9250995" at bounding box center [521, 269] width 214 height 31
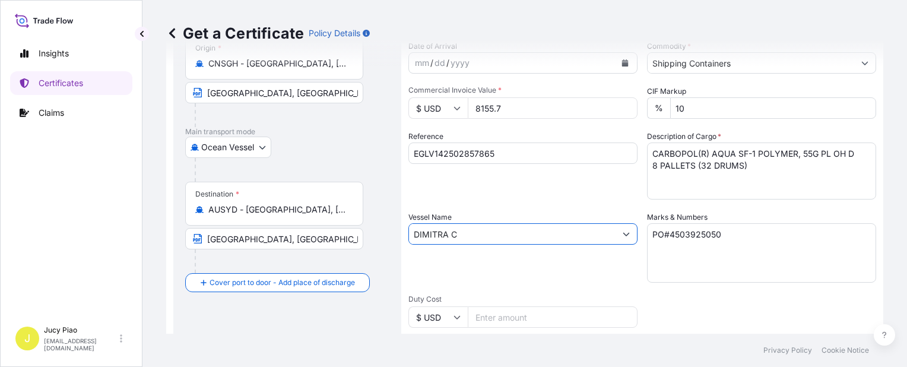
type input "DIMITRA C"
click at [541, 280] on div "Vessel Name [PERSON_NAME]" at bounding box center [522, 246] width 229 height 71
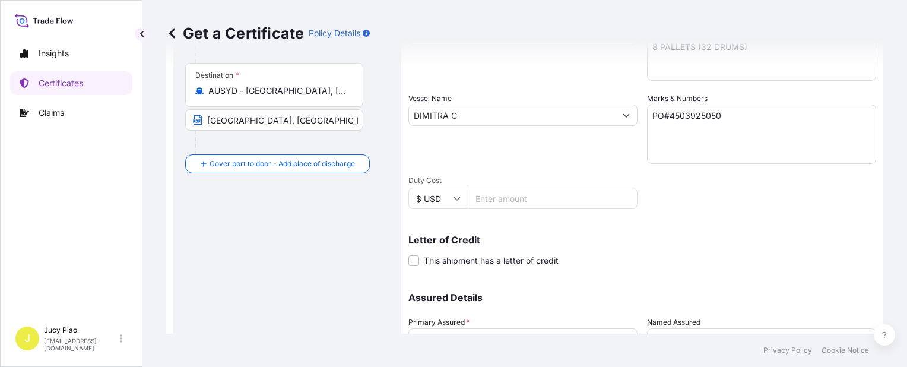
scroll to position [301, 0]
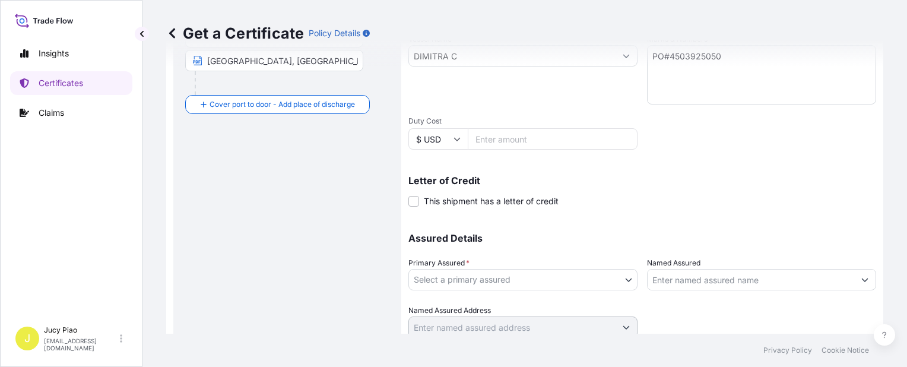
click at [535, 286] on body "0 options available. 2 options available. Insights Certificates Claims J Jucy P…" at bounding box center [453, 183] width 907 height 367
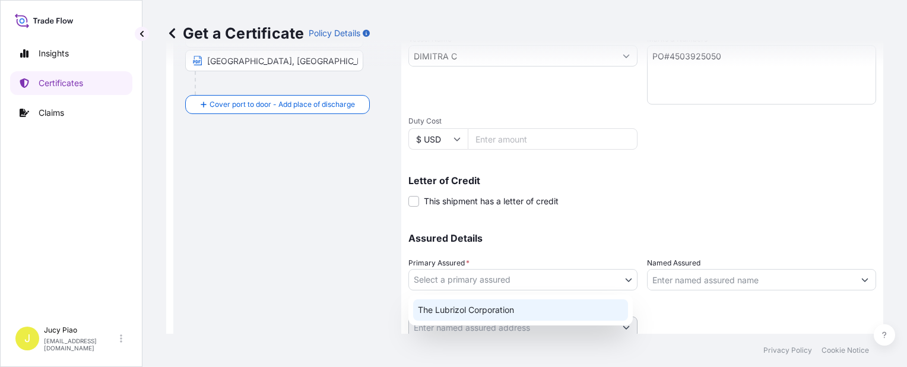
click at [510, 304] on div "The Lubrizol Corporation" at bounding box center [520, 309] width 215 height 21
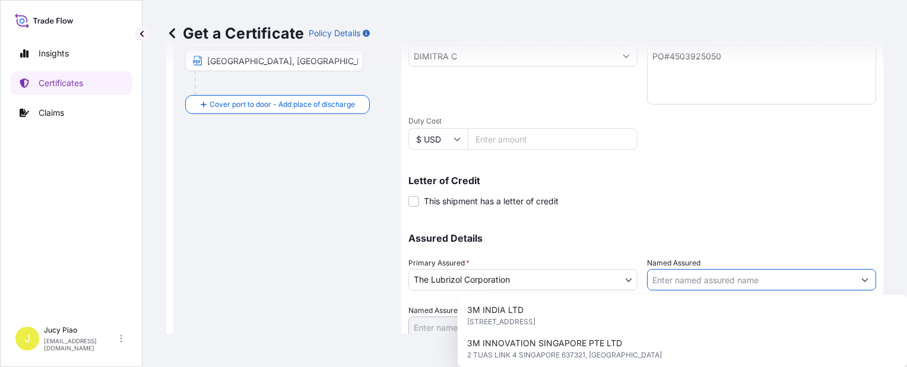
click at [732, 280] on input "Named Assured" at bounding box center [750, 279] width 207 height 21
paste input "LUBRIZOL INTERNATIONAL"
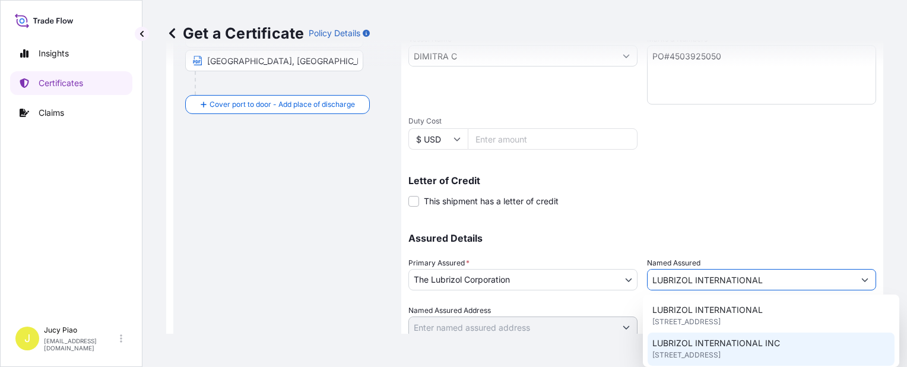
click at [736, 340] on span "LUBRIZOL INTERNATIONAL INC" at bounding box center [716, 343] width 128 height 12
type input "LUBRIZOL INTERNATIONAL INC"
type input "PO BOX 6445"
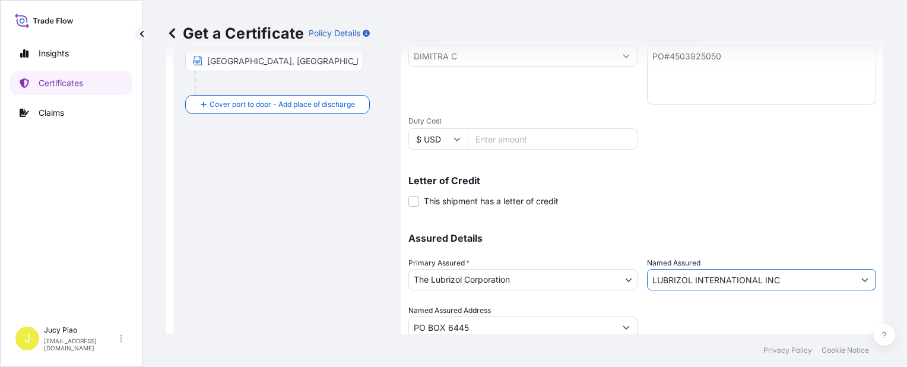
click at [787, 277] on input "LUBRIZOL INTERNATIONAL INC" at bounding box center [750, 279] width 207 height 21
drag, startPoint x: 790, startPoint y: 277, endPoint x: 578, endPoint y: 269, distance: 212.6
click at [578, 269] on div "Assured Details Primary Assured * The Lubrizol Corporation The Lubrizol Corpora…" at bounding box center [642, 278] width 468 height 119
paste input "Assured Name"
type input "LUBRIZOL INTERNATIONAL"
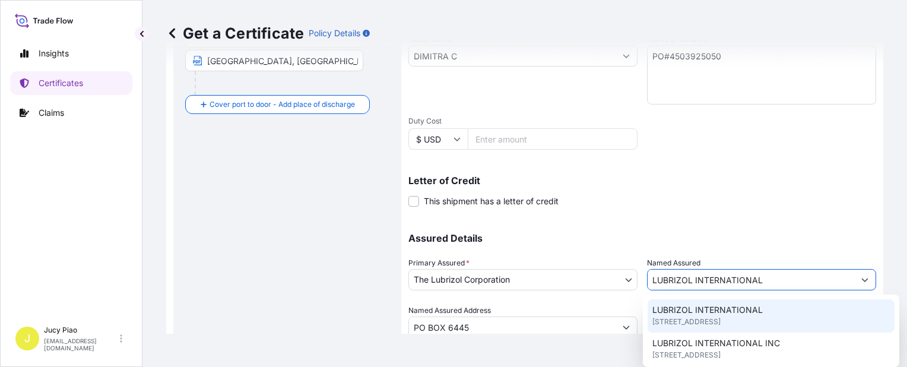
click at [708, 317] on span "[STREET_ADDRESS]" at bounding box center [686, 322] width 68 height 12
type input "[STREET_ADDRESS]"
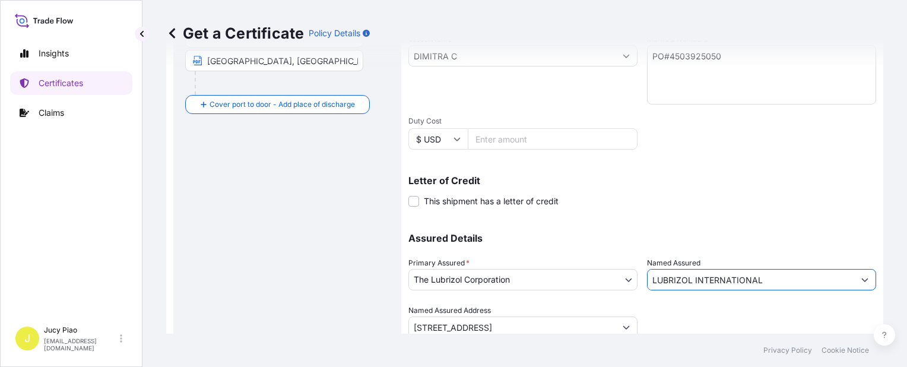
type input "LUBRIZOL INTERNATIONAL"
click at [753, 324] on div at bounding box center [761, 320] width 229 height 33
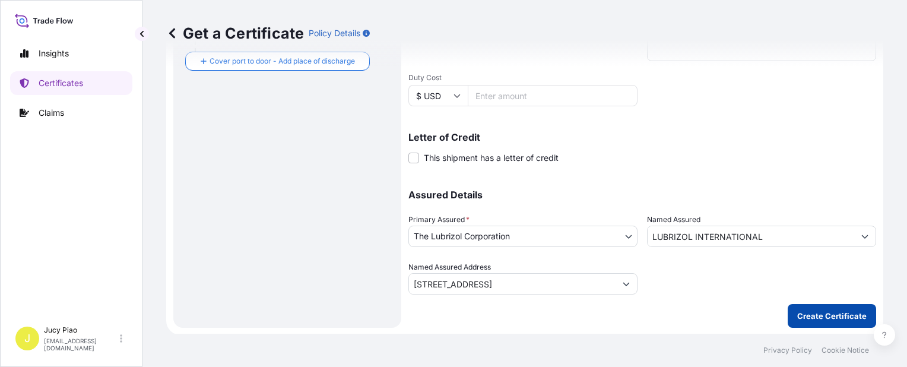
click at [816, 318] on p "Create Certificate" at bounding box center [831, 316] width 69 height 12
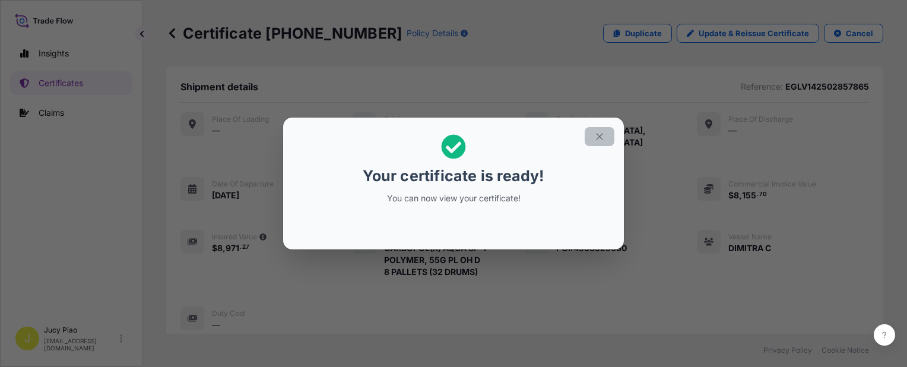
click at [597, 139] on icon "button" at bounding box center [599, 136] width 7 height 7
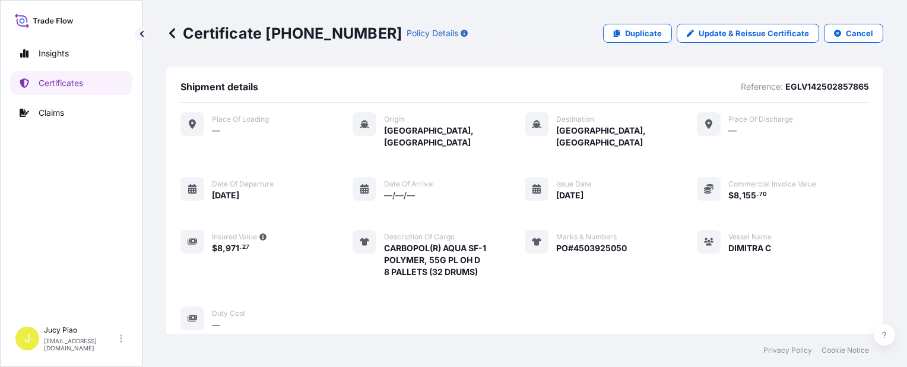
scroll to position [356, 0]
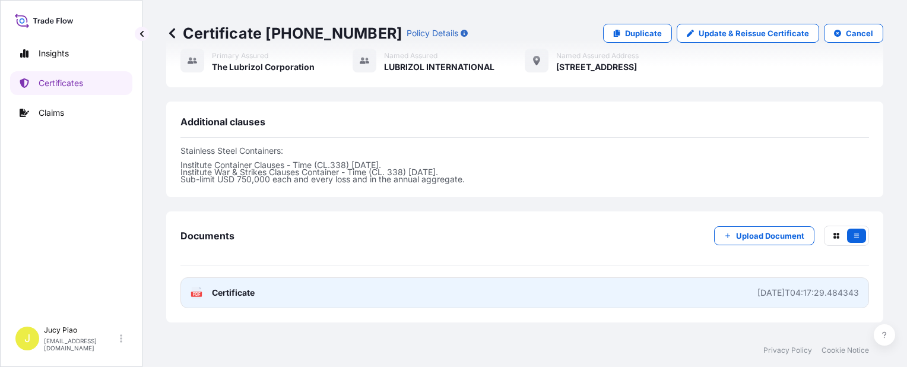
click at [645, 277] on link "PDF Certificate [DATE]T04:17:29.484343" at bounding box center [524, 292] width 688 height 31
